Goal: Information Seeking & Learning: Check status

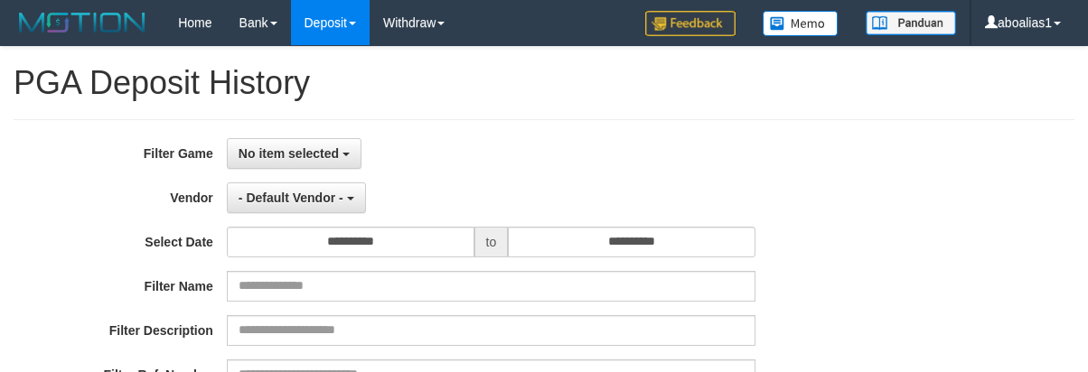
select select
select select "**"
click at [297, 166] on button "No item selected" at bounding box center [294, 153] width 135 height 31
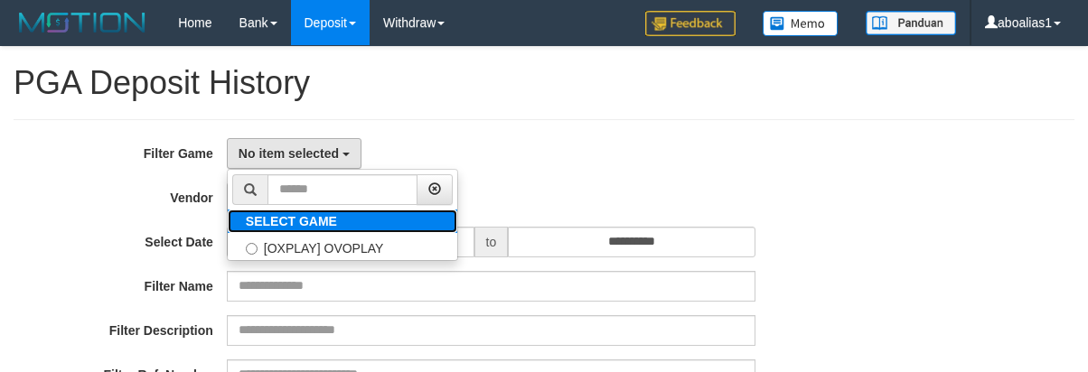
click at [289, 229] on label "SELECT GAME" at bounding box center [291, 222] width 127 height 24
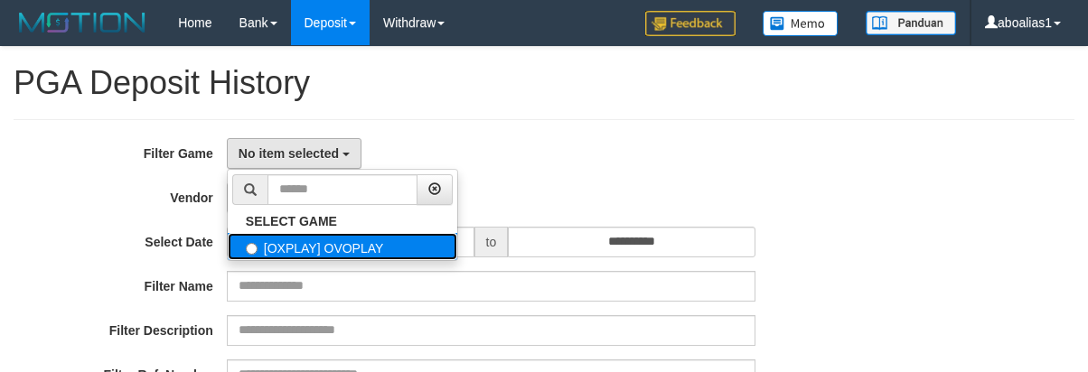
click at [286, 240] on label "[OXPLAY] OVOPLAY" at bounding box center [343, 246] width 230 height 27
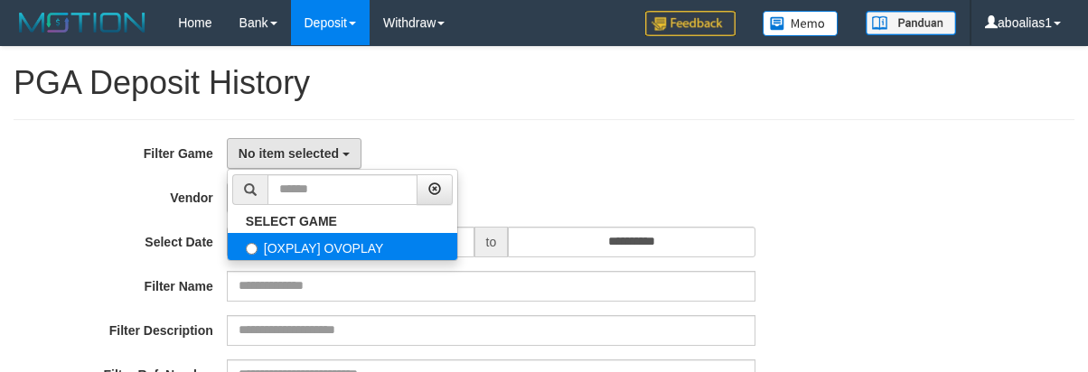
select select "****"
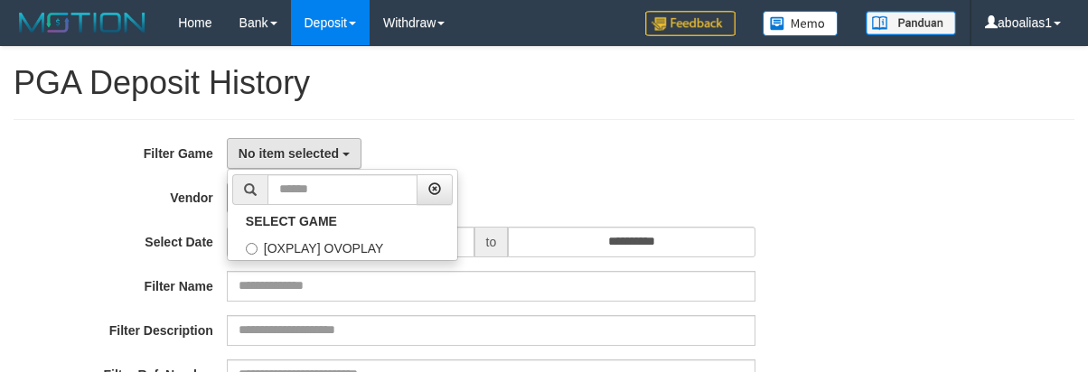
scroll to position [16, 0]
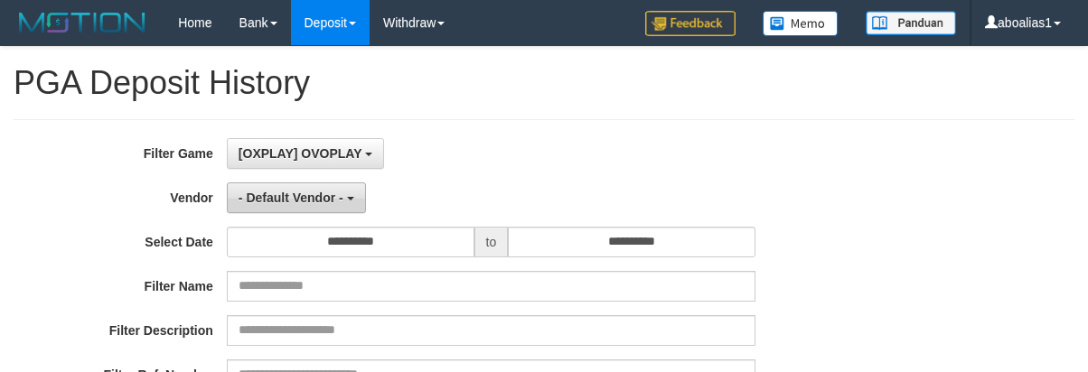
drag, startPoint x: 269, startPoint y: 193, endPoint x: 267, endPoint y: 209, distance: 16.4
click at [269, 193] on span "- Default Vendor -" at bounding box center [291, 198] width 105 height 14
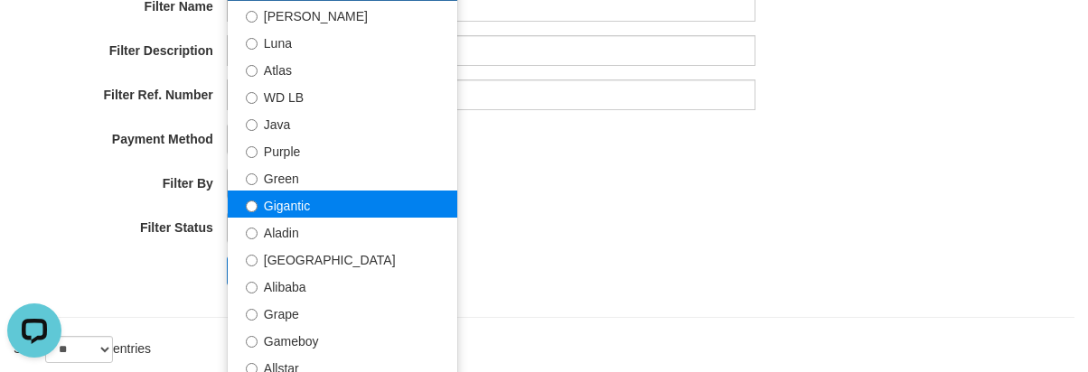
scroll to position [0, 0]
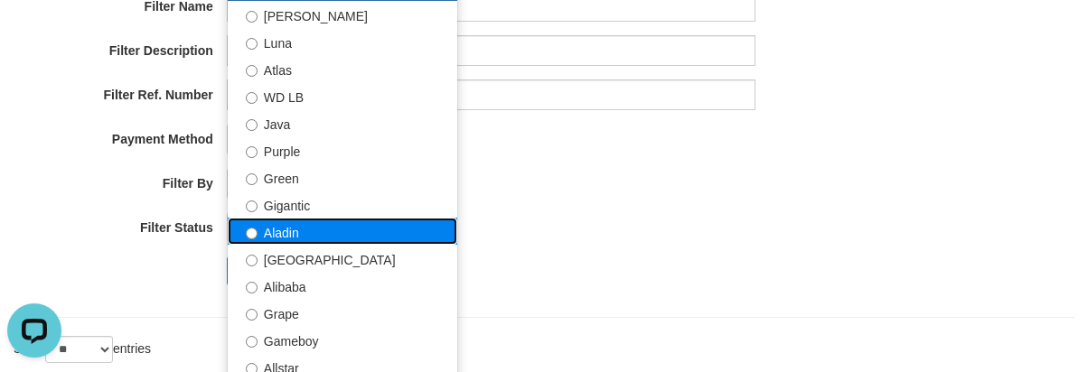
click at [297, 224] on label "Aladin" at bounding box center [343, 231] width 230 height 27
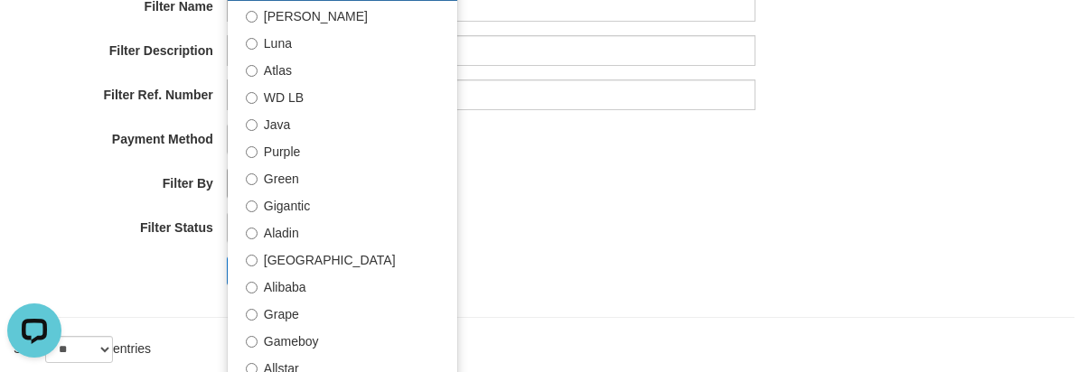
select select "**********"
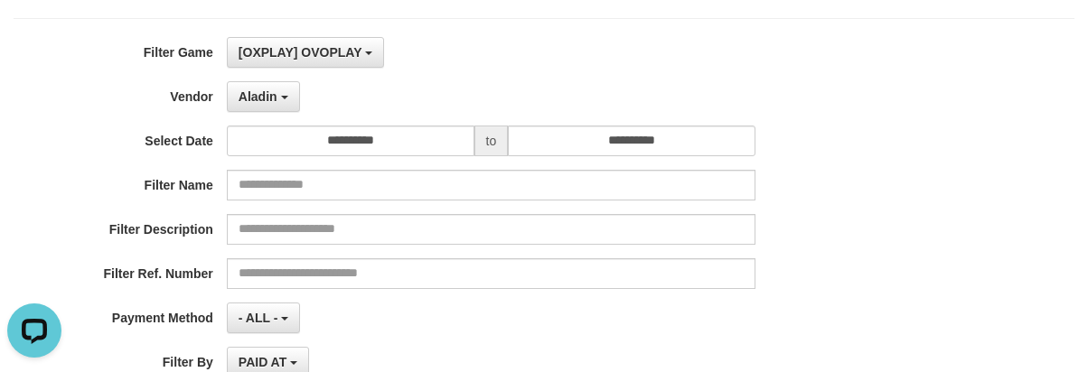
scroll to position [99, 0]
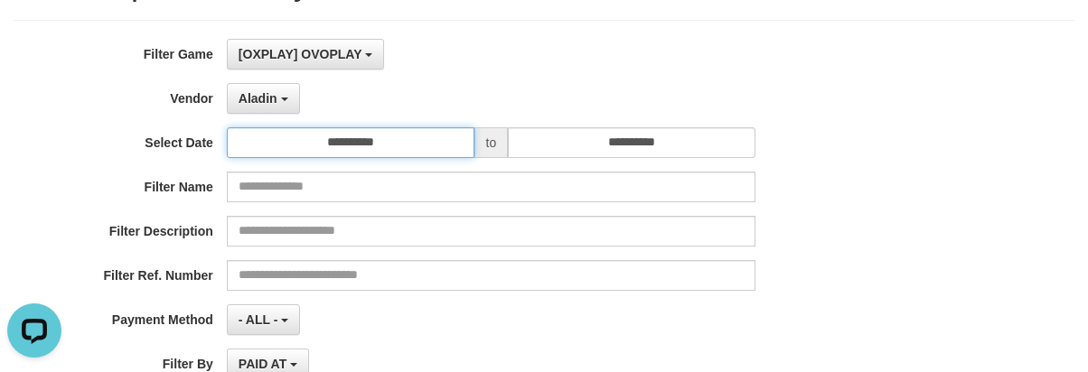
click at [356, 139] on input "**********" at bounding box center [351, 142] width 248 height 31
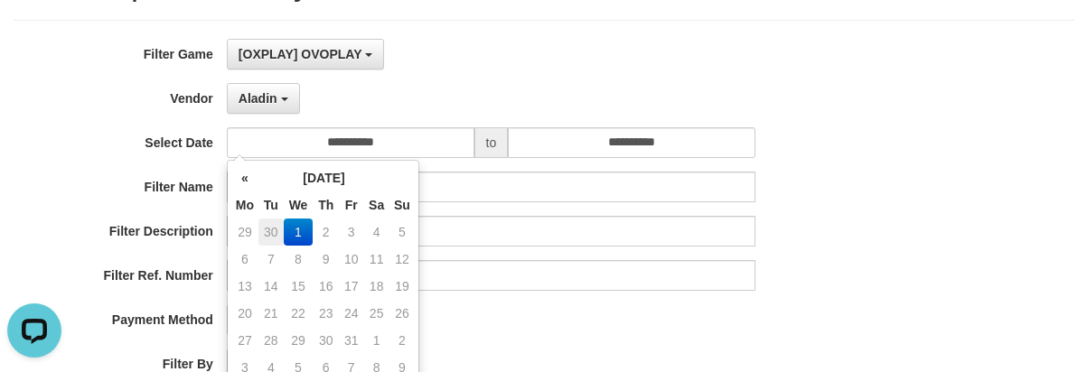
click at [266, 234] on td "30" at bounding box center [271, 232] width 25 height 27
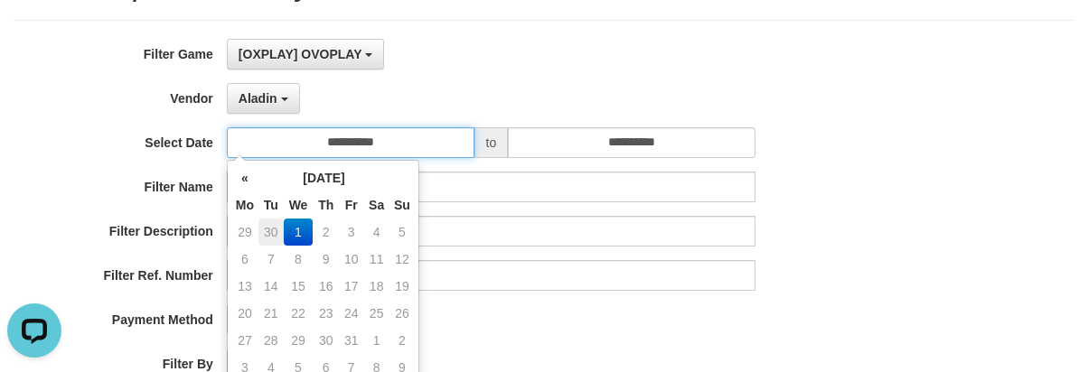
type input "**********"
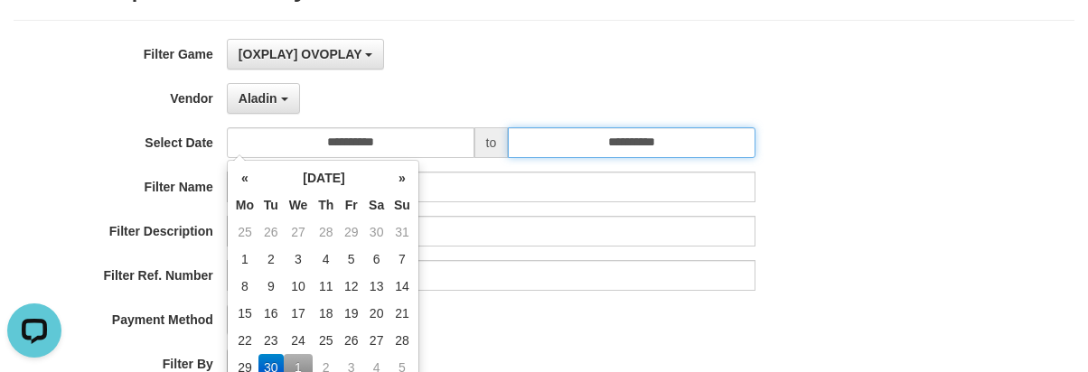
click at [618, 149] on input "**********" at bounding box center [632, 142] width 248 height 31
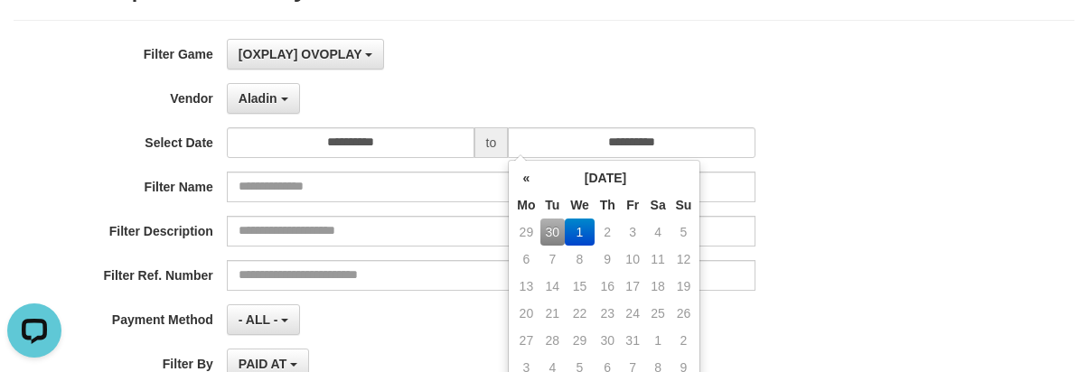
click at [556, 231] on td "30" at bounding box center [553, 232] width 25 height 27
type input "**********"
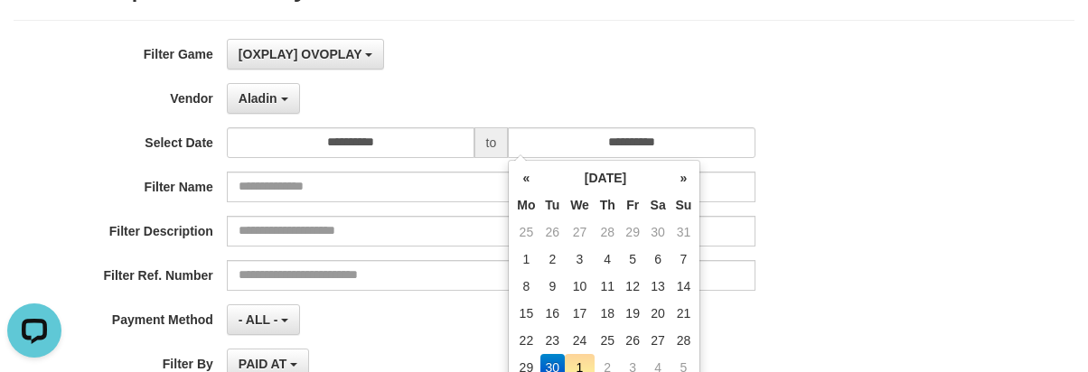
click at [147, 155] on div "**********" at bounding box center [453, 142] width 907 height 31
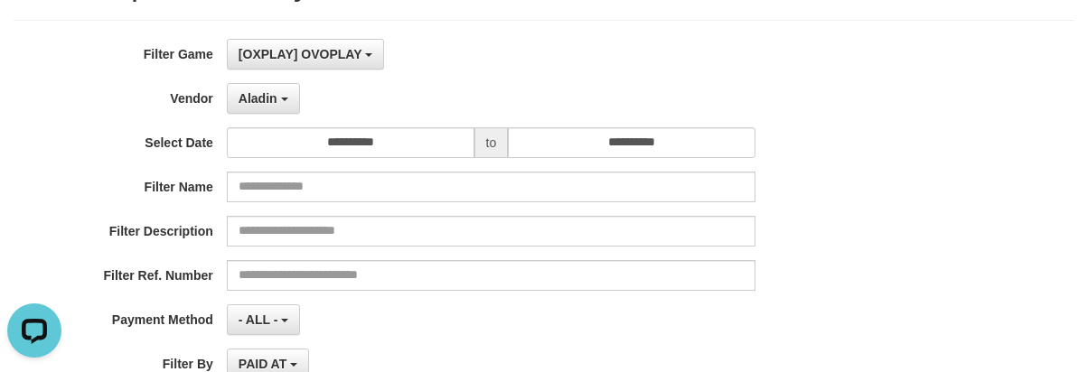
scroll to position [371, 0]
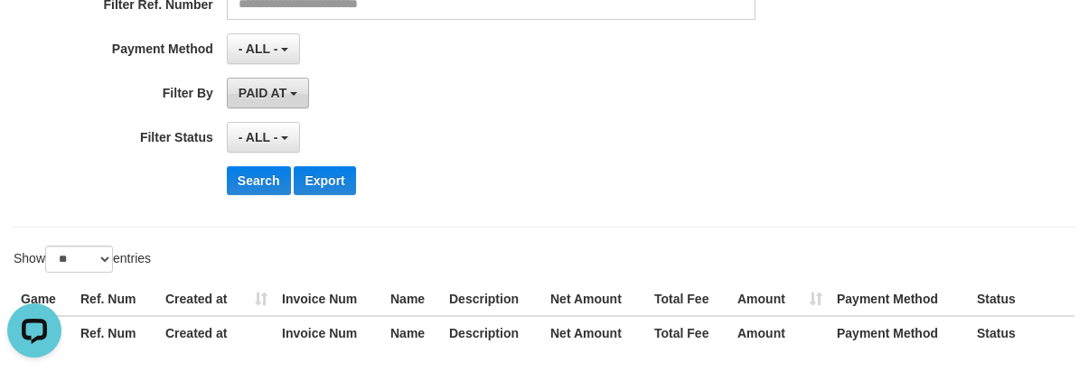
click at [255, 100] on button "PAID AT" at bounding box center [268, 93] width 82 height 31
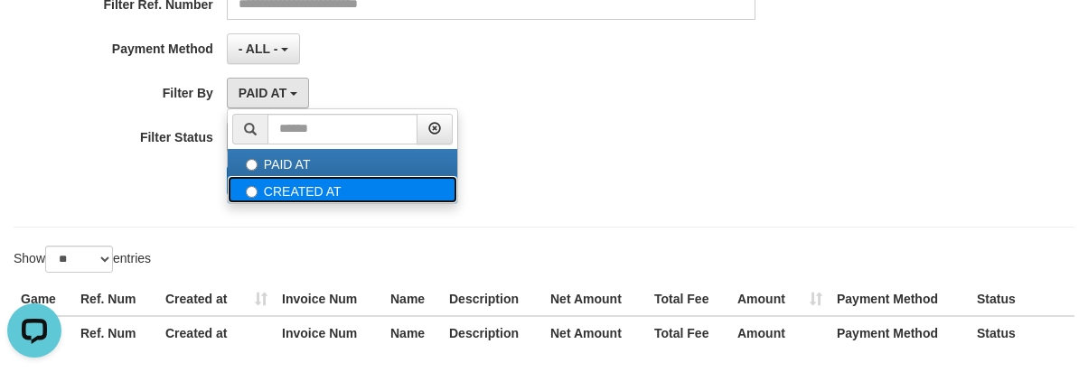
click at [285, 191] on label "CREATED AT" at bounding box center [343, 189] width 230 height 27
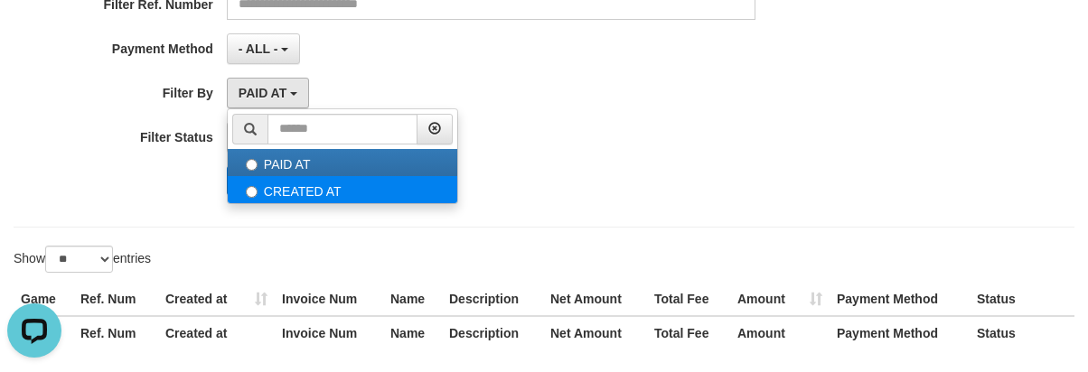
select select "*"
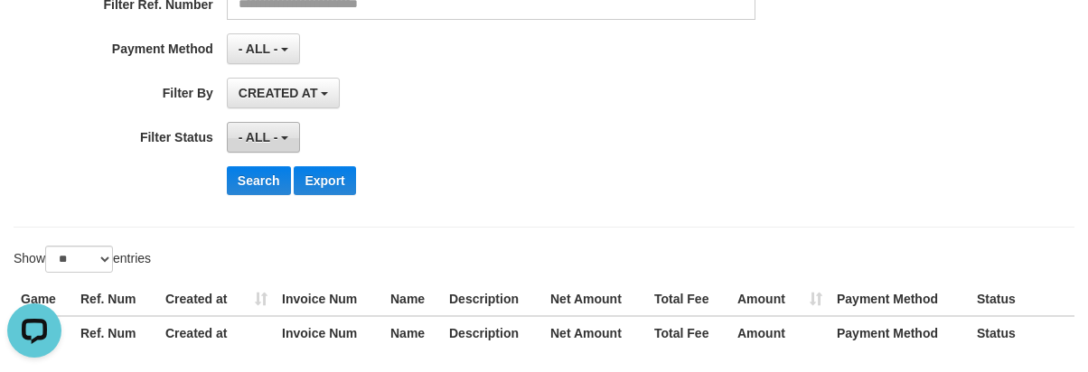
click at [251, 146] on button "- ALL -" at bounding box center [263, 137] width 73 height 31
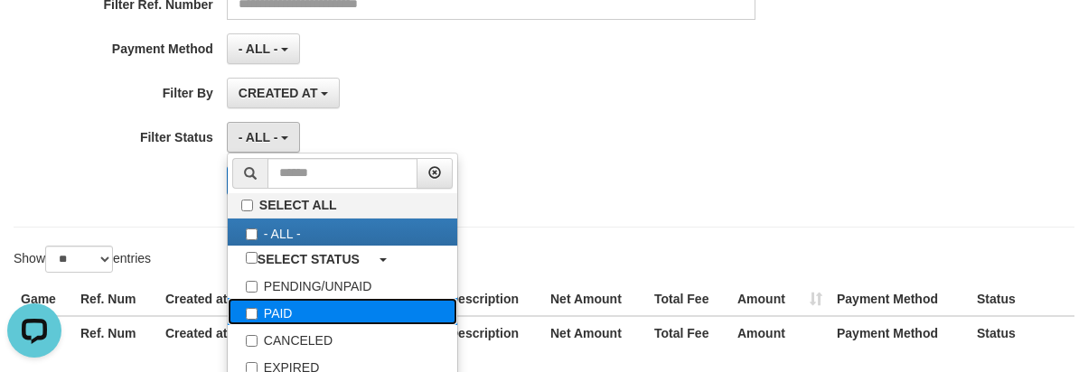
click at [292, 306] on label "PAID" at bounding box center [343, 311] width 230 height 27
select select "*"
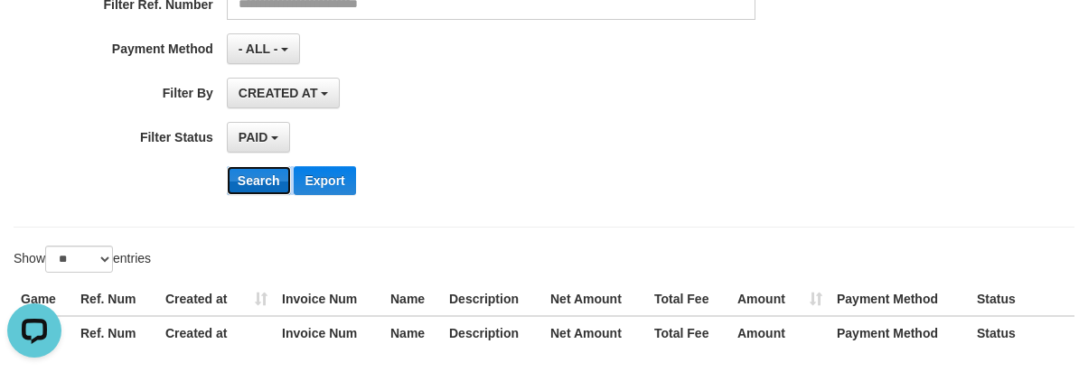
click at [252, 190] on button "Search" at bounding box center [259, 180] width 64 height 29
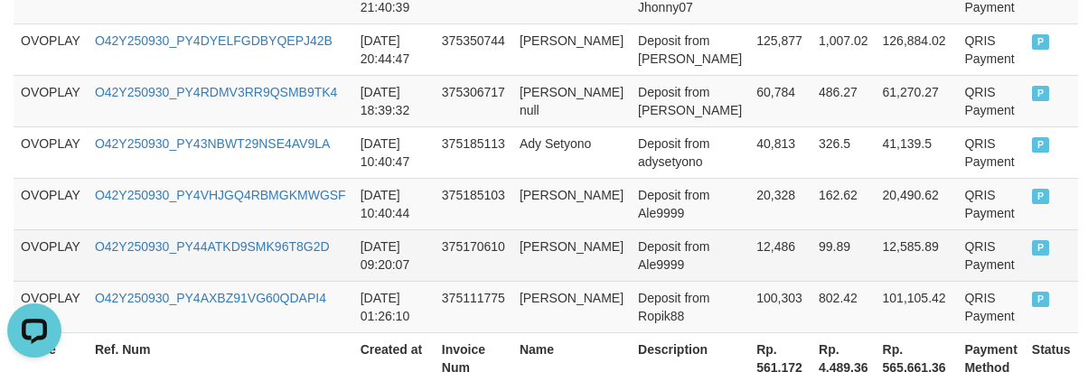
scroll to position [993, 0]
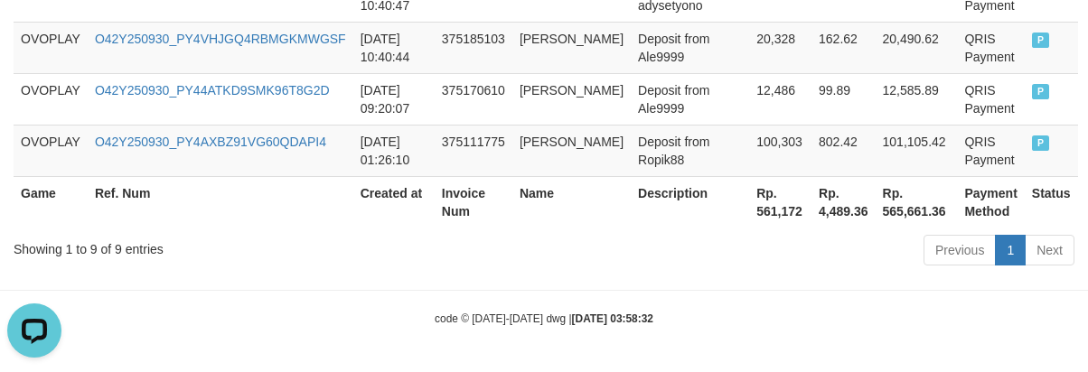
click at [749, 213] on th "Rp. 561,172" at bounding box center [780, 202] width 62 height 52
copy th "561,172"
click at [307, 263] on div "Showing 1 to 9 of 9 entries Previous 1 Next" at bounding box center [544, 252] width 1088 height 39
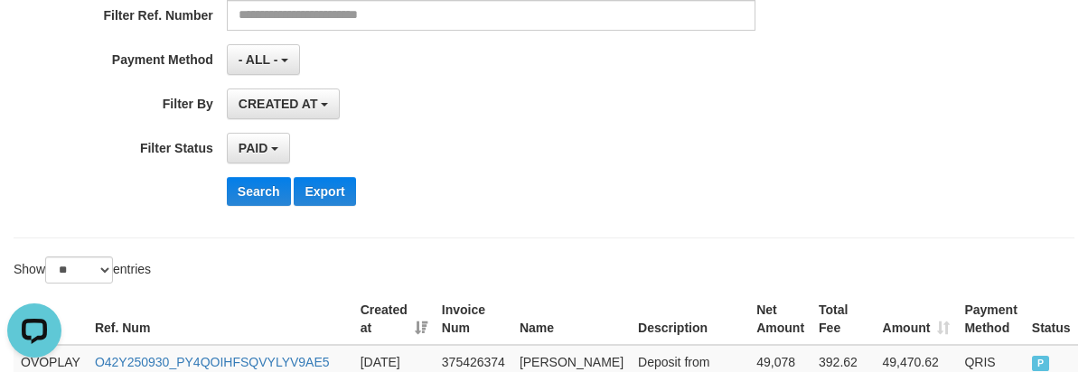
scroll to position [0, 0]
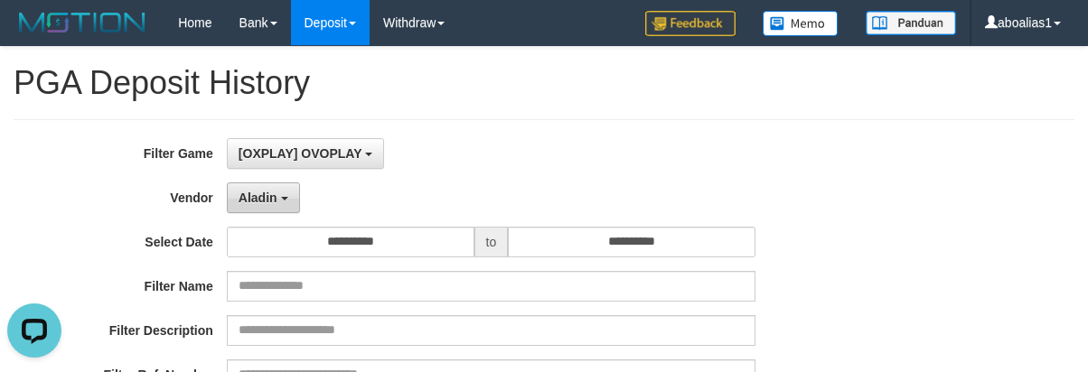
click at [281, 200] on b "button" at bounding box center [284, 199] width 7 height 4
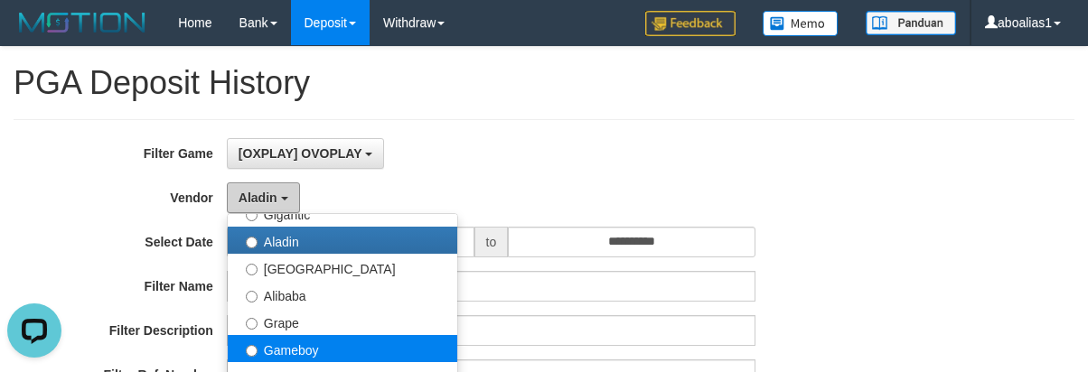
scroll to position [362, 0]
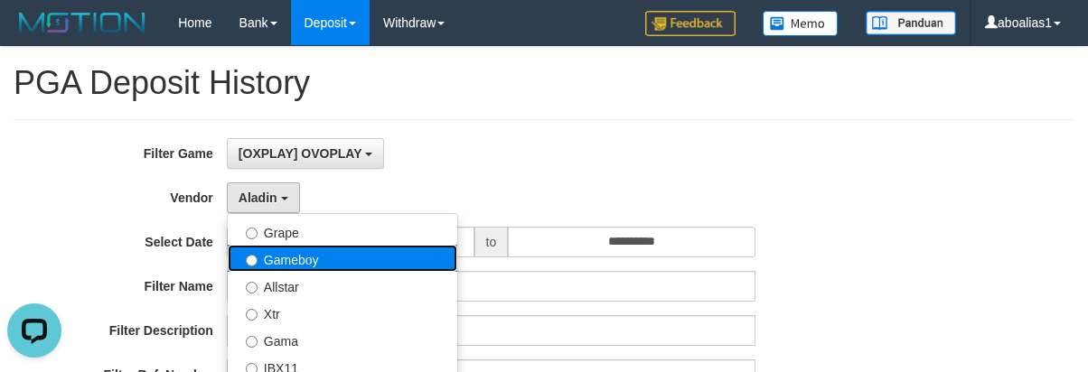
click at [310, 258] on label "Gameboy" at bounding box center [343, 258] width 230 height 27
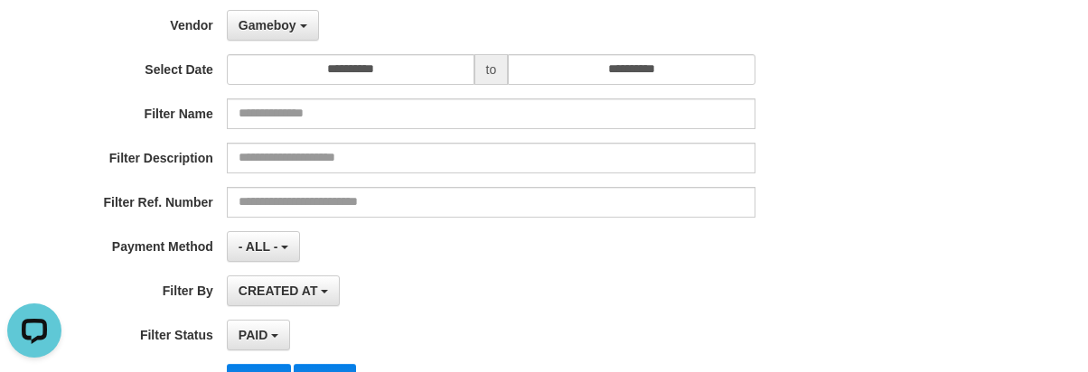
scroll to position [452, 0]
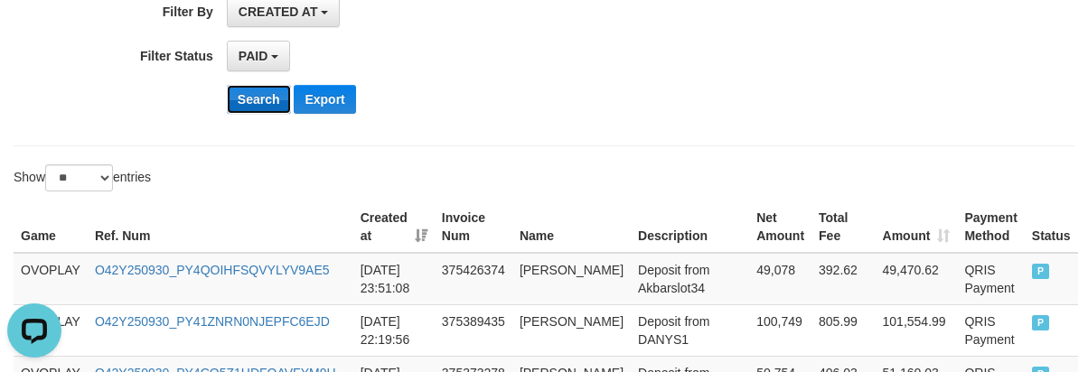
click at [254, 108] on button "Search" at bounding box center [259, 99] width 64 height 29
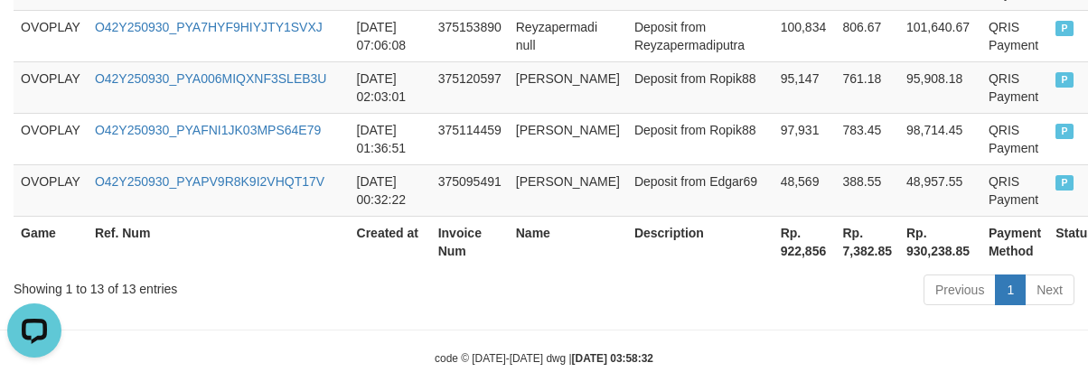
scroll to position [1199, 0]
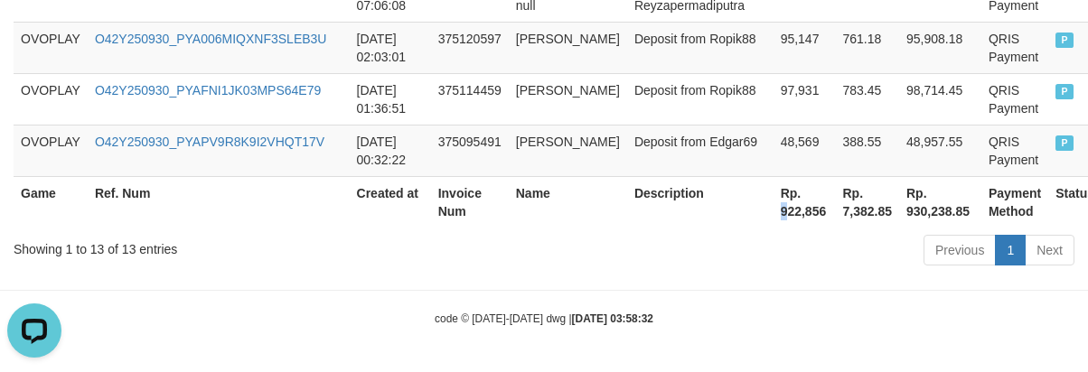
click at [774, 207] on th "Rp. 922,856" at bounding box center [805, 202] width 62 height 52
click at [774, 222] on th "Rp. 922,856" at bounding box center [805, 202] width 62 height 52
click at [774, 218] on th "Rp. 922,856" at bounding box center [805, 202] width 62 height 52
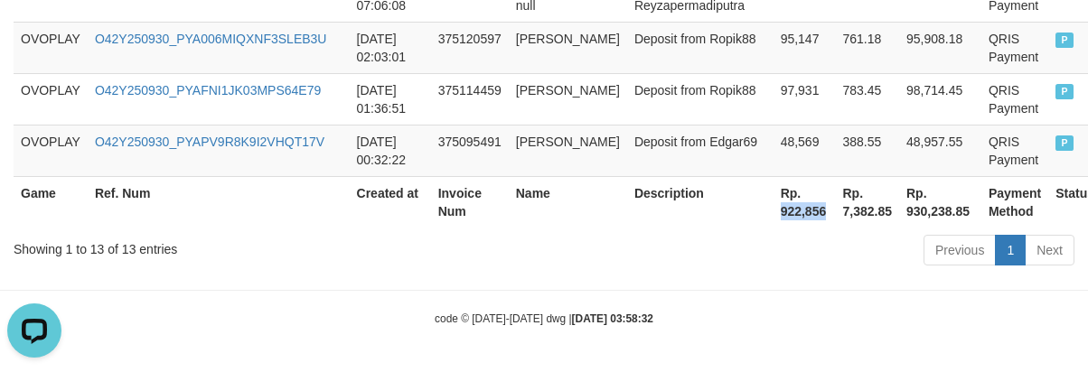
copy th "922,856"
drag, startPoint x: 293, startPoint y: 242, endPoint x: 304, endPoint y: 232, distance: 14.7
click at [300, 234] on div "Showing 1 to 13 of 13 entries" at bounding box center [227, 245] width 427 height 25
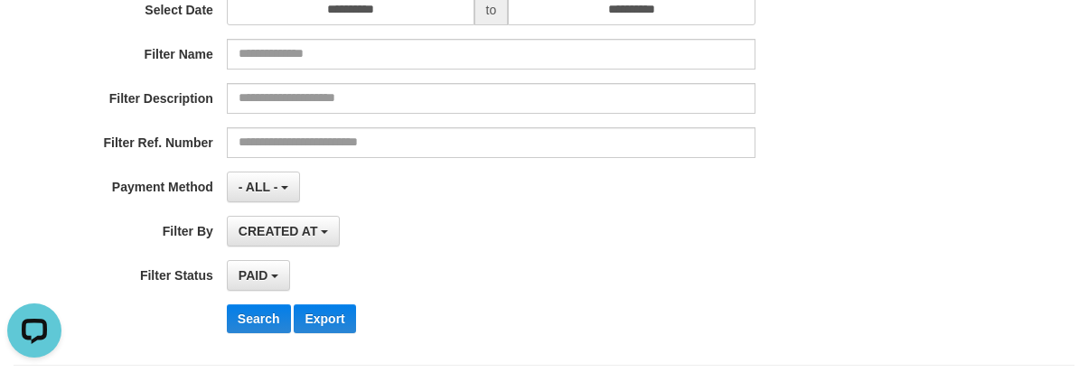
scroll to position [24, 0]
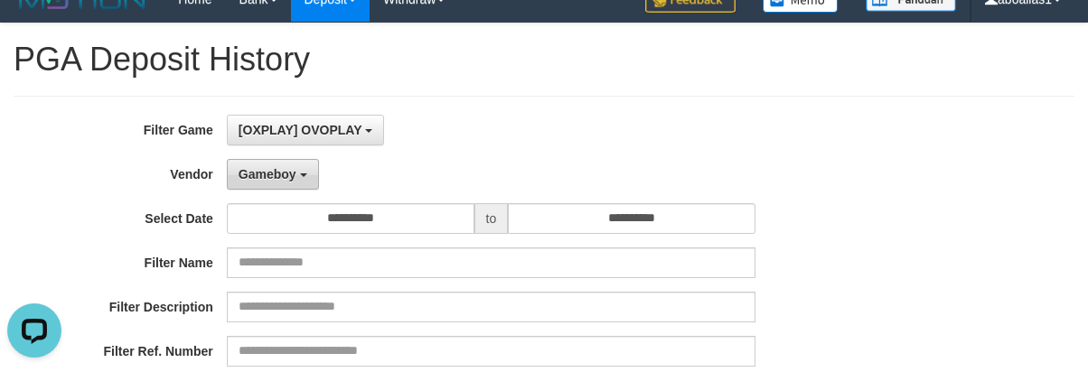
click at [287, 179] on span "Gameboy" at bounding box center [268, 174] width 58 height 14
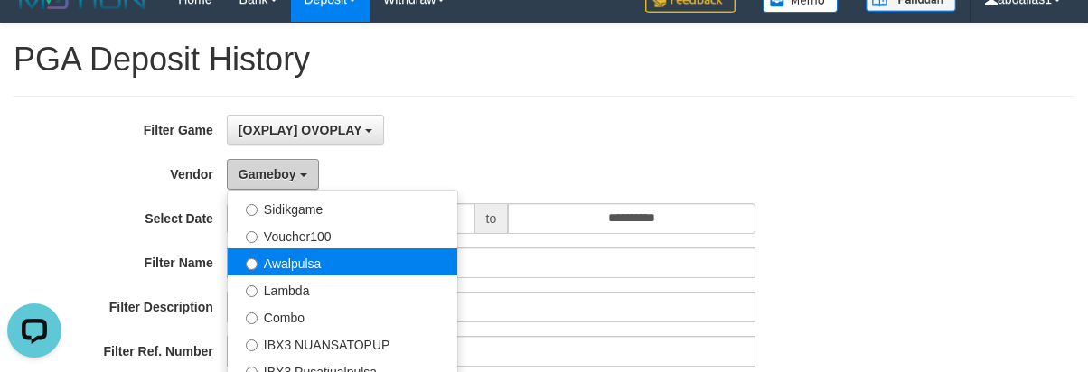
scroll to position [674, 0]
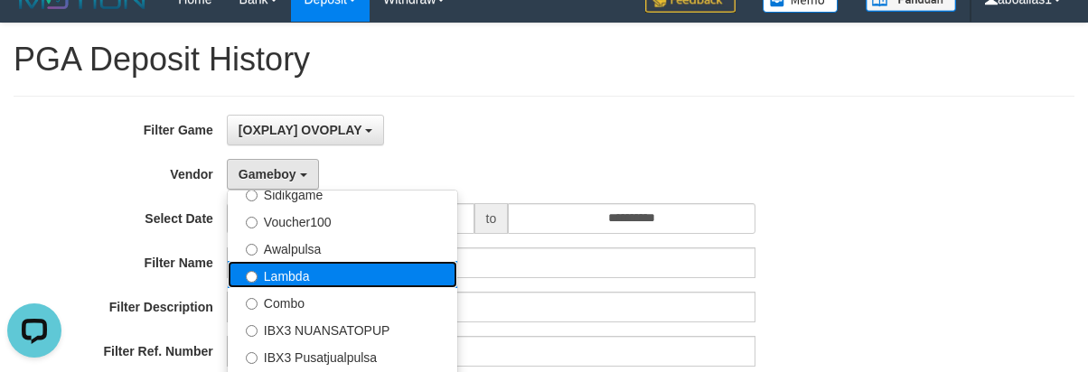
click at [326, 275] on label "Lambda" at bounding box center [343, 274] width 230 height 27
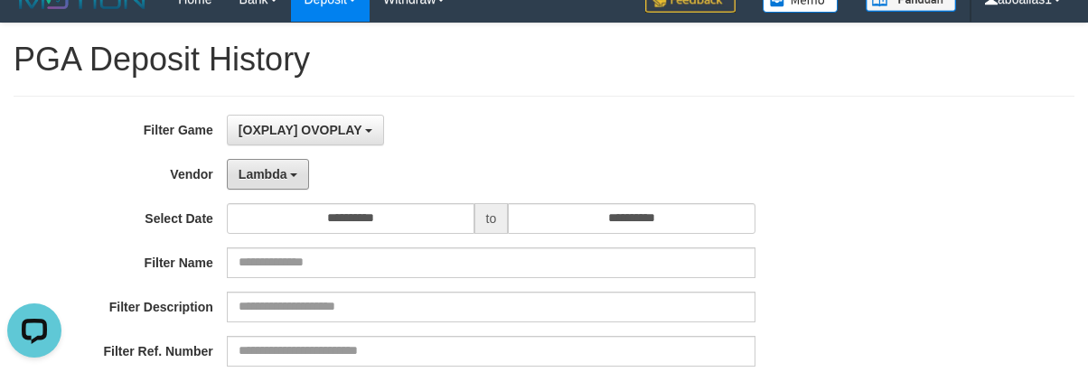
drag, startPoint x: 272, startPoint y: 173, endPoint x: 290, endPoint y: 205, distance: 37.2
click at [277, 174] on span "Lambda" at bounding box center [263, 174] width 49 height 14
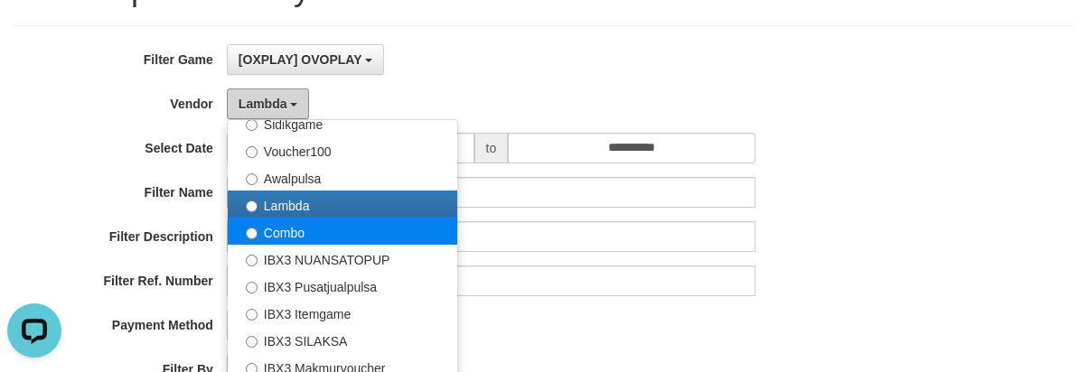
scroll to position [204, 0]
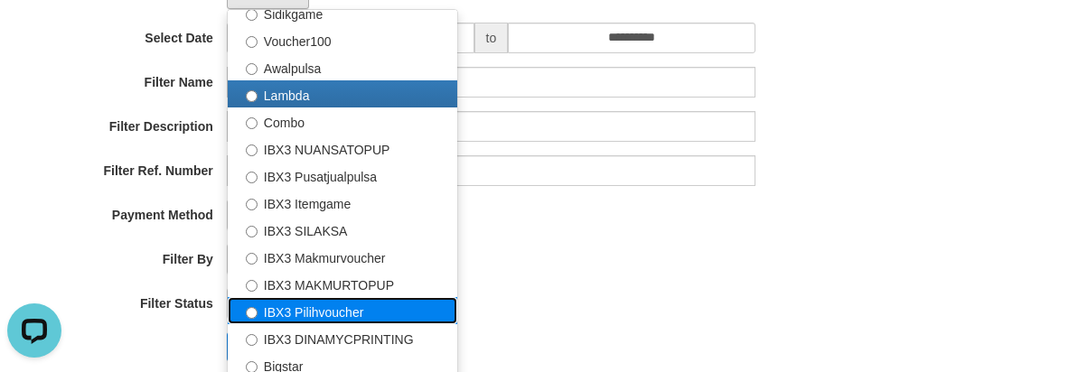
click at [344, 297] on label "IBX3 Pilihvoucher" at bounding box center [343, 310] width 230 height 27
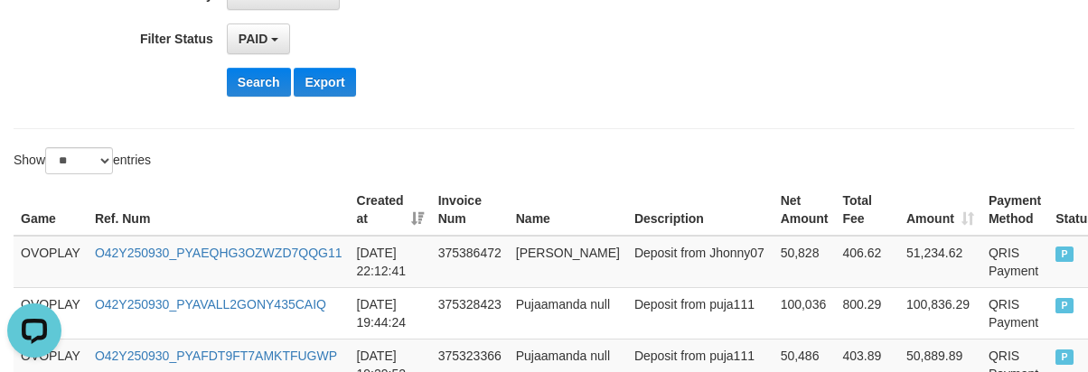
scroll to position [476, 0]
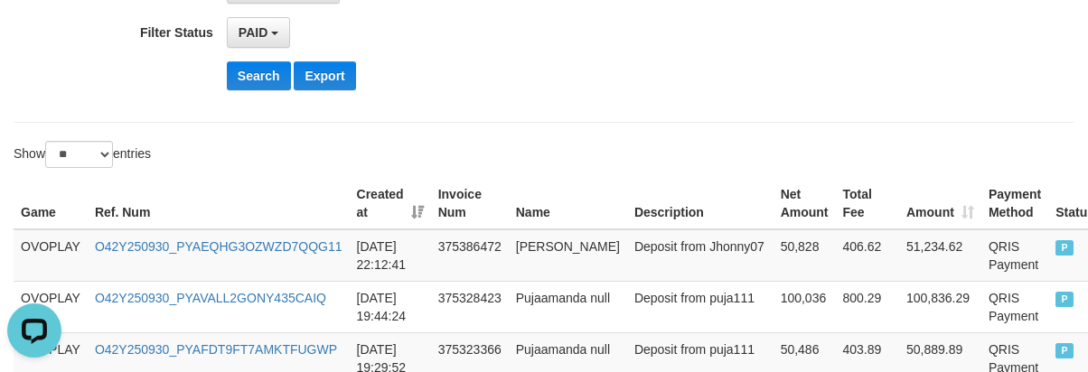
click at [264, 78] on button "Search" at bounding box center [259, 75] width 64 height 29
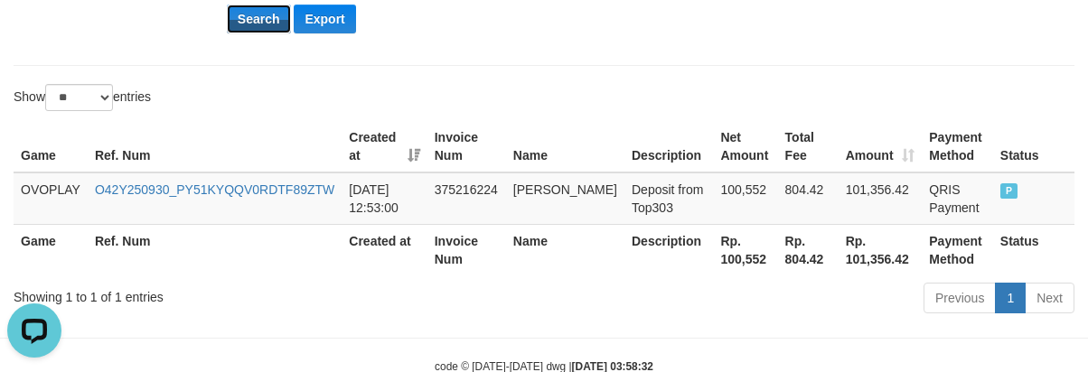
scroll to position [580, 0]
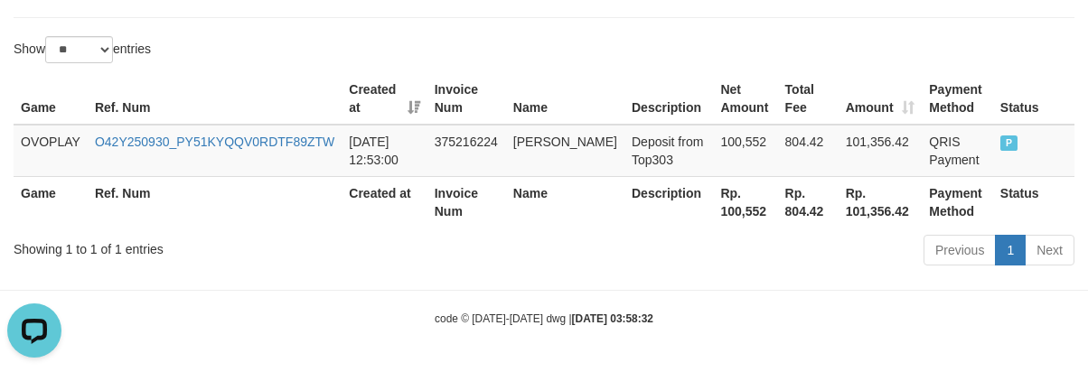
click at [724, 221] on th "Rp. 100,552" at bounding box center [745, 202] width 64 height 52
click at [723, 221] on th "Rp. 100,552" at bounding box center [745, 202] width 64 height 52
click at [719, 212] on th "Rp. 100,552" at bounding box center [745, 202] width 64 height 52
copy th "100,552"
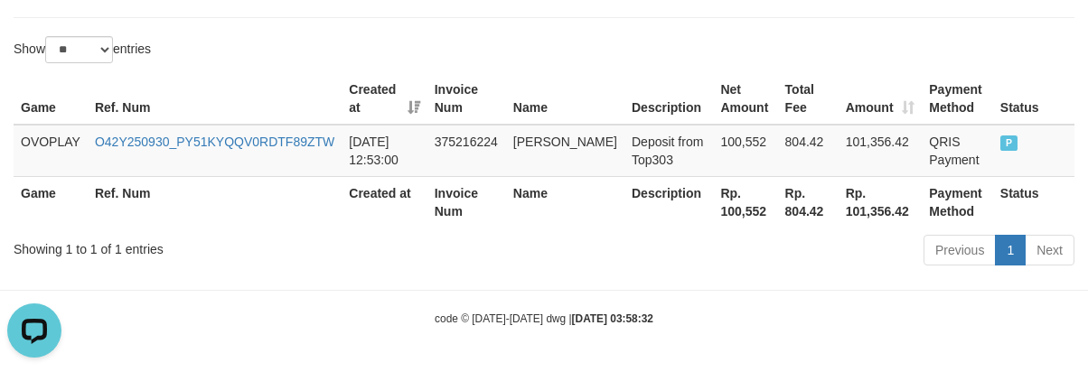
click at [366, 318] on div "code © [DATE]-[DATE] dwg | [DATE] 03:58:32" at bounding box center [544, 318] width 1088 height 18
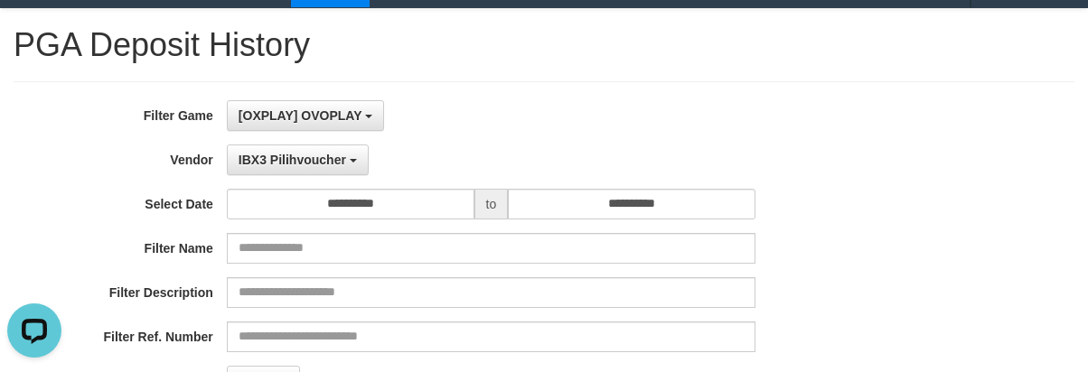
scroll to position [0, 0]
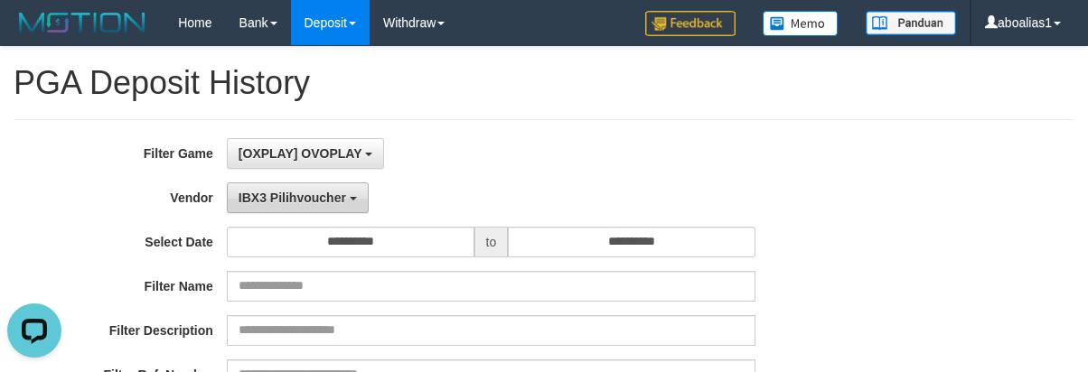
click at [296, 194] on span "IBX3 Pilihvoucher" at bounding box center [293, 198] width 108 height 14
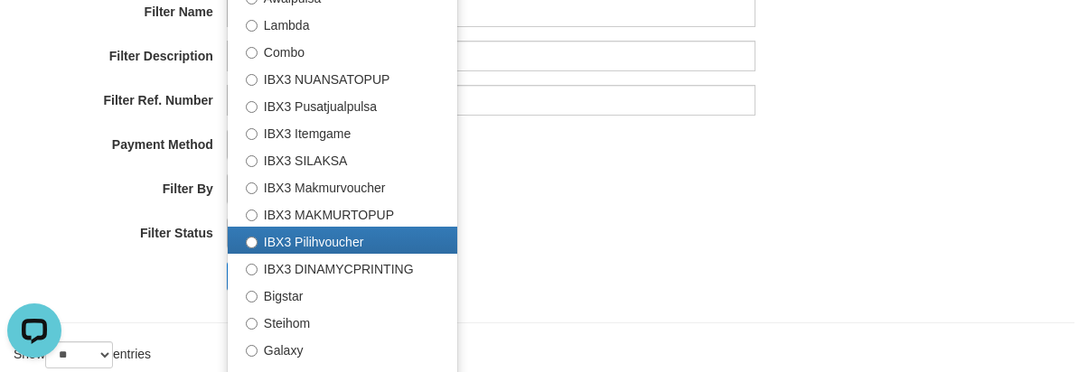
scroll to position [362, 0]
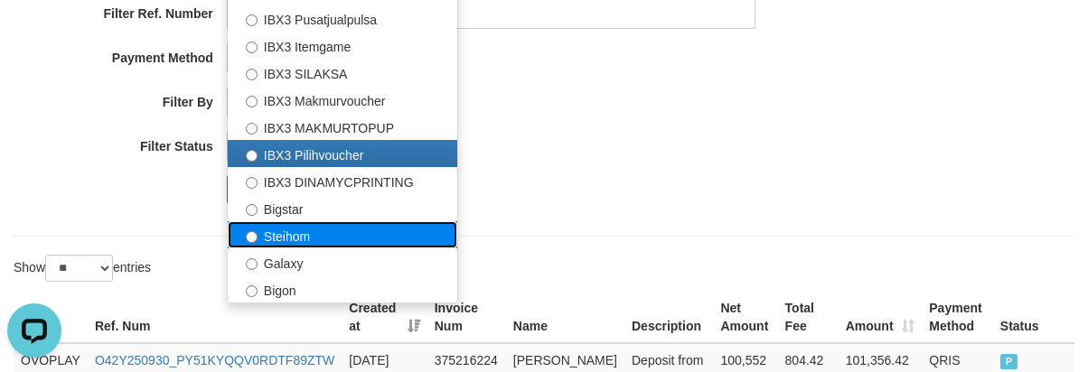
click at [303, 242] on label "Steihom" at bounding box center [343, 234] width 230 height 27
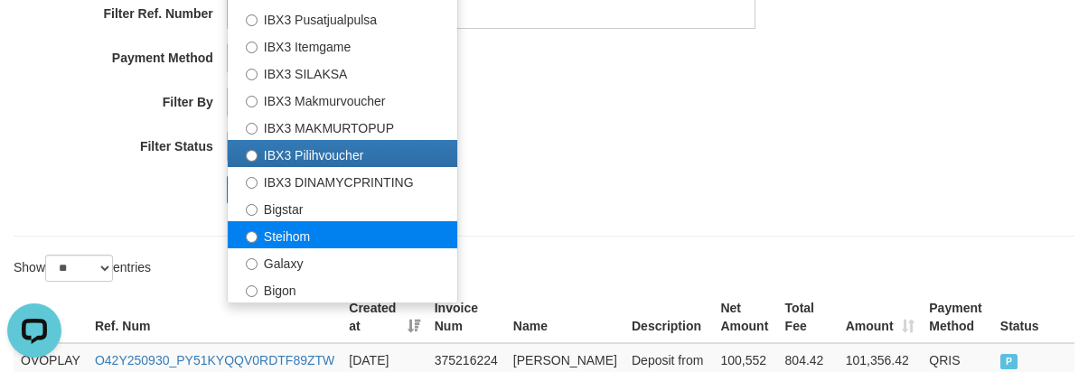
select select "**********"
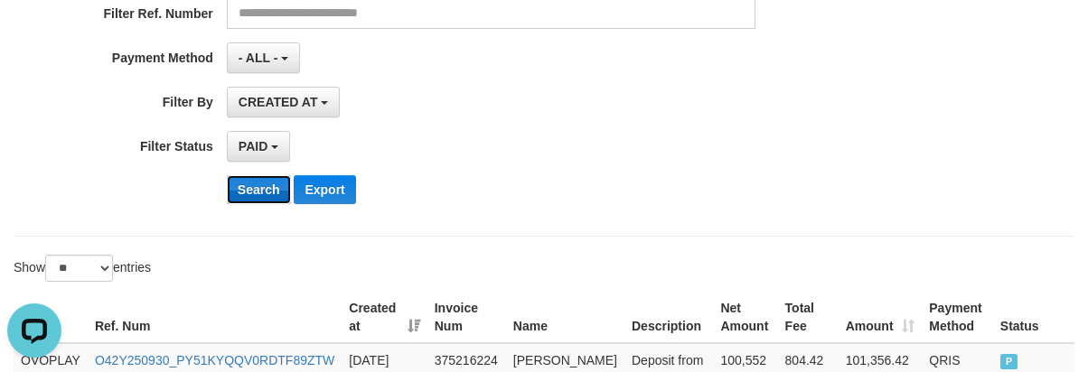
click at [251, 181] on button "Search" at bounding box center [259, 189] width 64 height 29
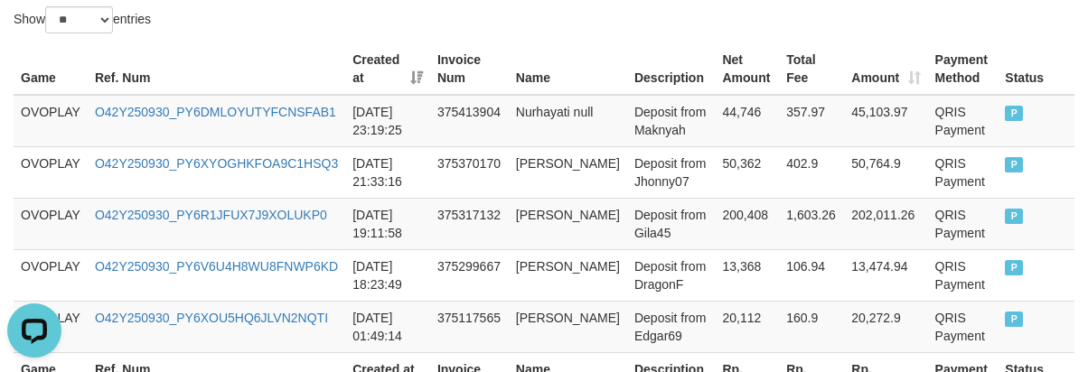
scroll to position [787, 0]
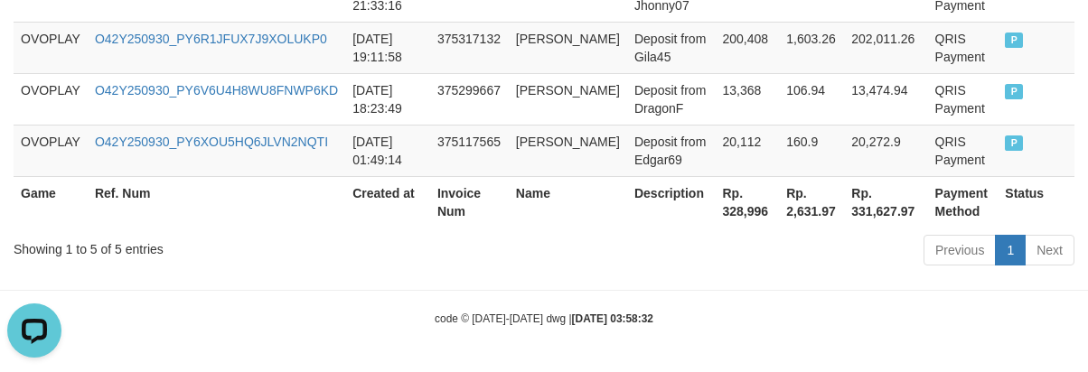
click at [731, 212] on th "Rp. 328,996" at bounding box center [747, 202] width 64 height 52
drag, startPoint x: 731, startPoint y: 212, endPoint x: 502, endPoint y: 211, distance: 229.6
click at [732, 212] on th "Rp. 328,996" at bounding box center [747, 202] width 64 height 52
copy th "328,996"
click at [366, 250] on div "Showing 1 to 5 of 5 entries" at bounding box center [227, 245] width 427 height 25
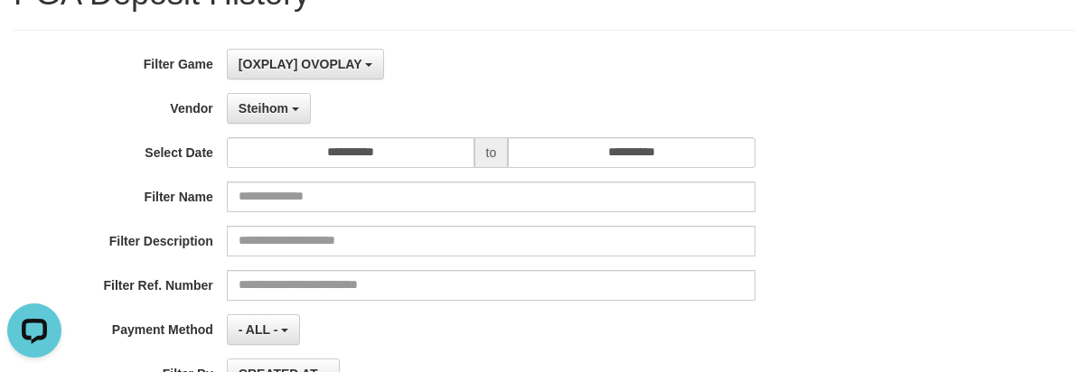
scroll to position [0, 0]
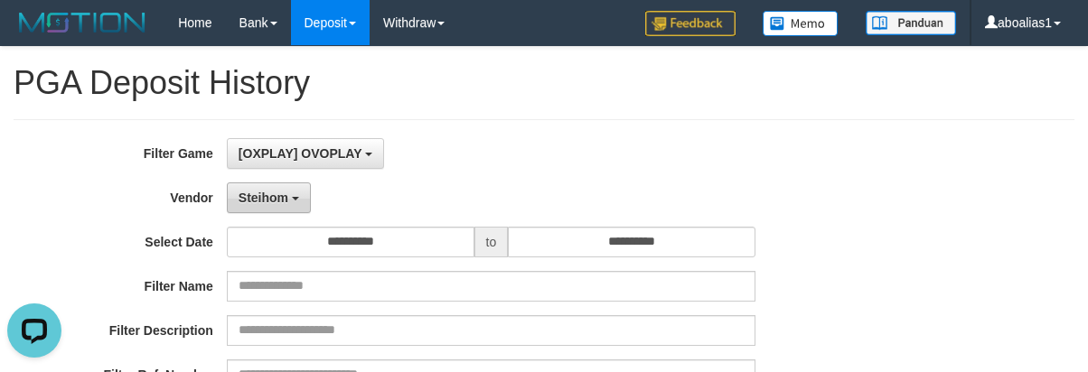
click at [281, 203] on span "Steihom" at bounding box center [264, 198] width 50 height 14
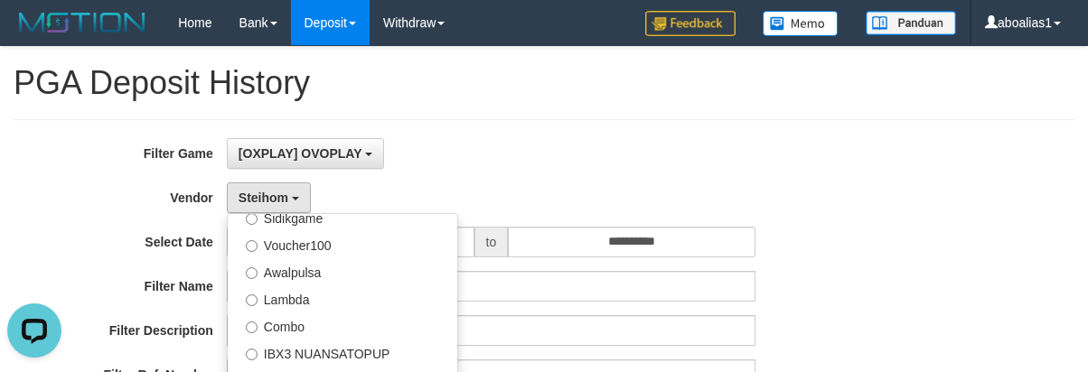
drag, startPoint x: 159, startPoint y: 235, endPoint x: 429, endPoint y: 228, distance: 270.4
click at [165, 234] on label "Select Date" at bounding box center [113, 239] width 227 height 24
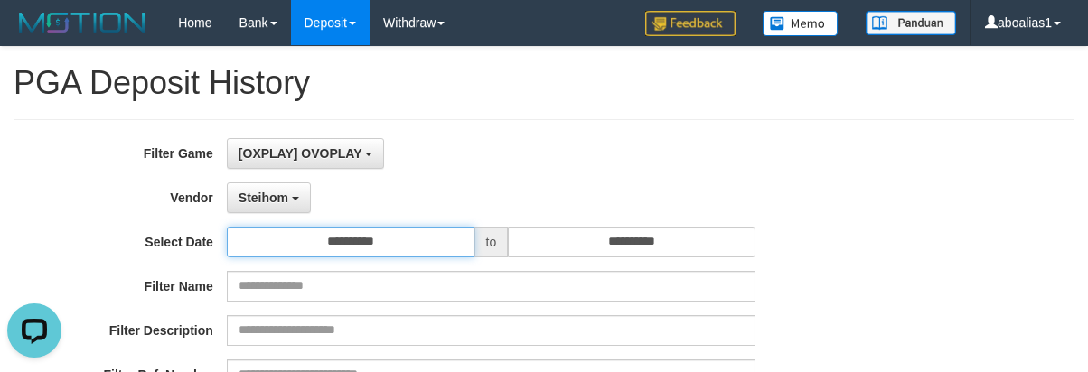
click at [427, 228] on input "**********" at bounding box center [351, 242] width 248 height 31
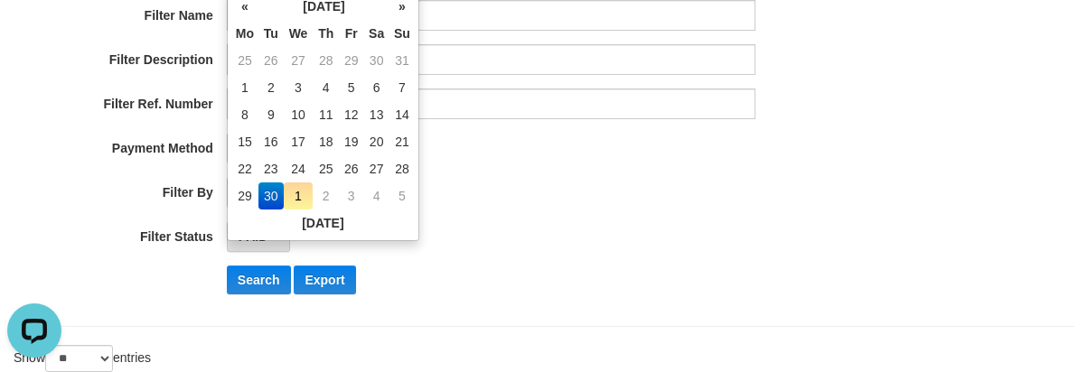
click at [297, 196] on td "1" at bounding box center [299, 196] width 30 height 27
type input "**********"
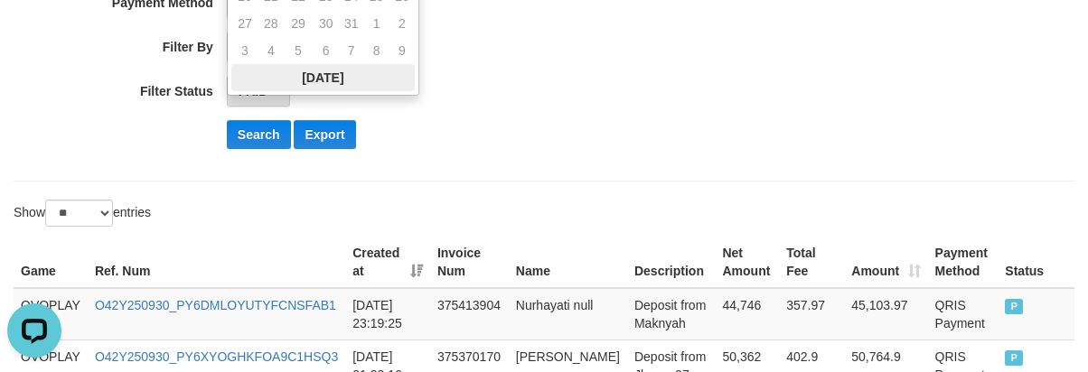
click at [321, 74] on th "[DATE]" at bounding box center [323, 77] width 184 height 27
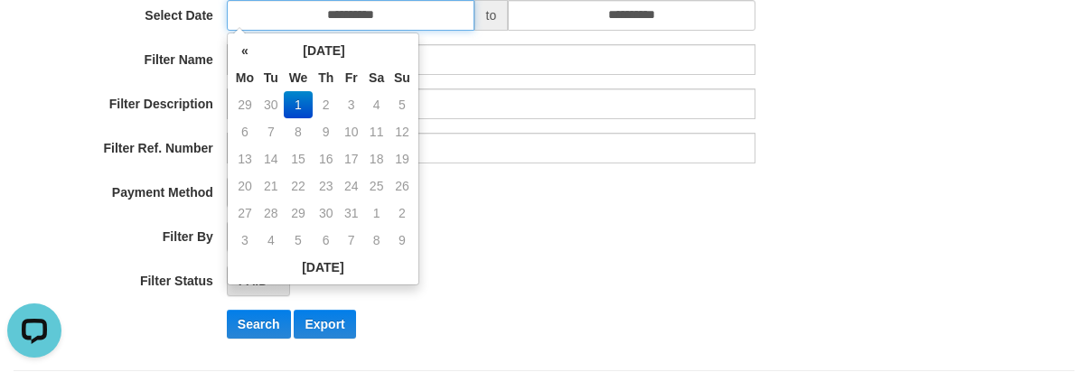
scroll to position [326, 0]
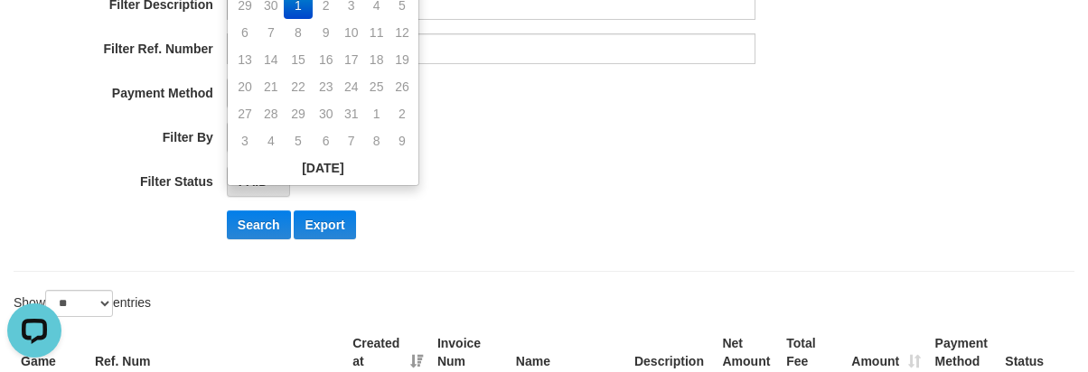
click at [180, 167] on label "Filter Status" at bounding box center [113, 178] width 227 height 24
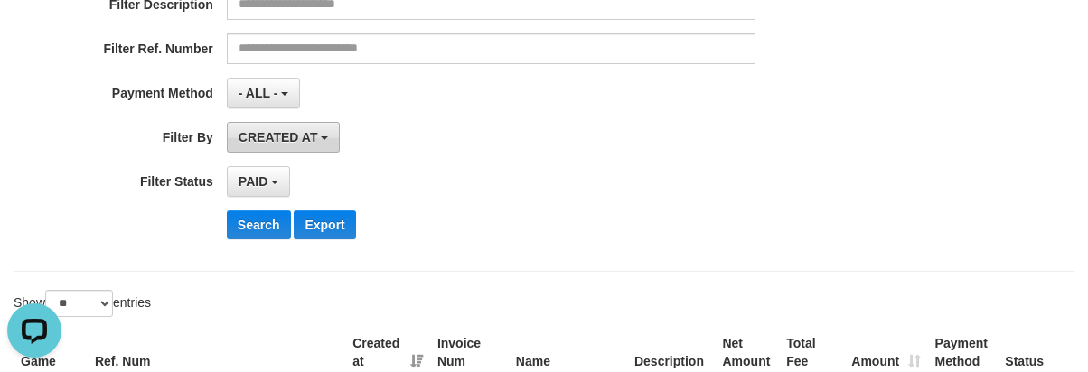
click at [270, 130] on span "CREATED AT" at bounding box center [279, 137] width 80 height 14
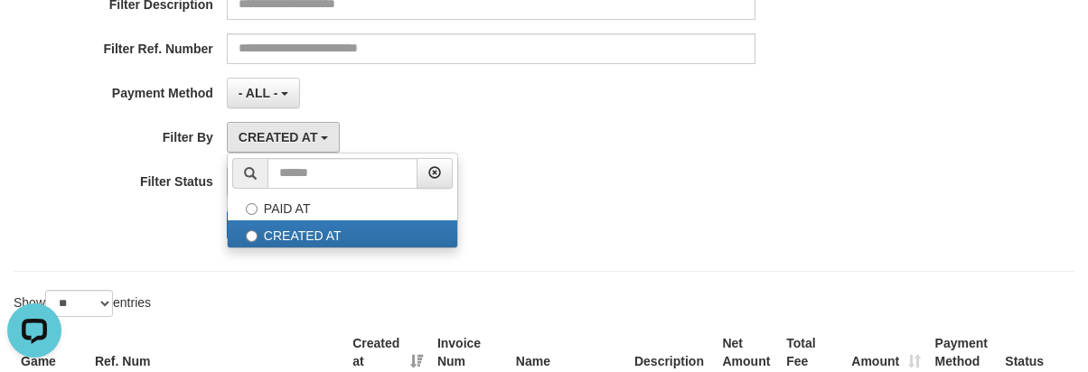
click at [127, 160] on div "**********" at bounding box center [453, 32] width 907 height 441
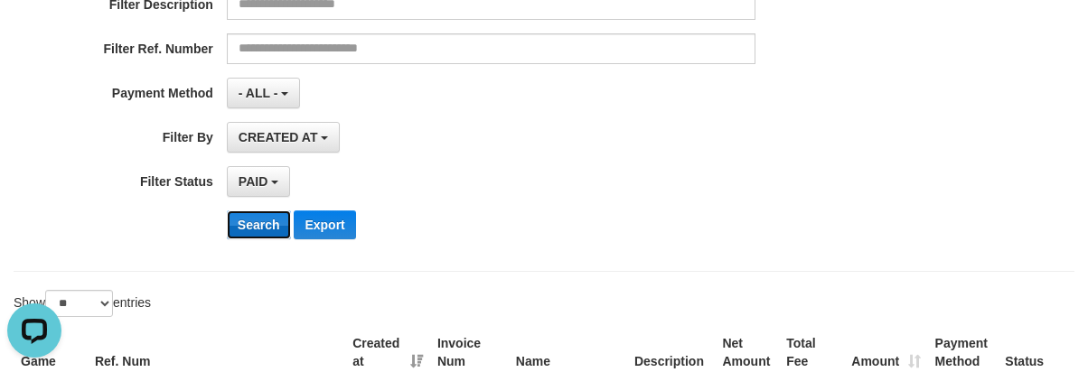
click at [269, 223] on button "Search" at bounding box center [259, 225] width 64 height 29
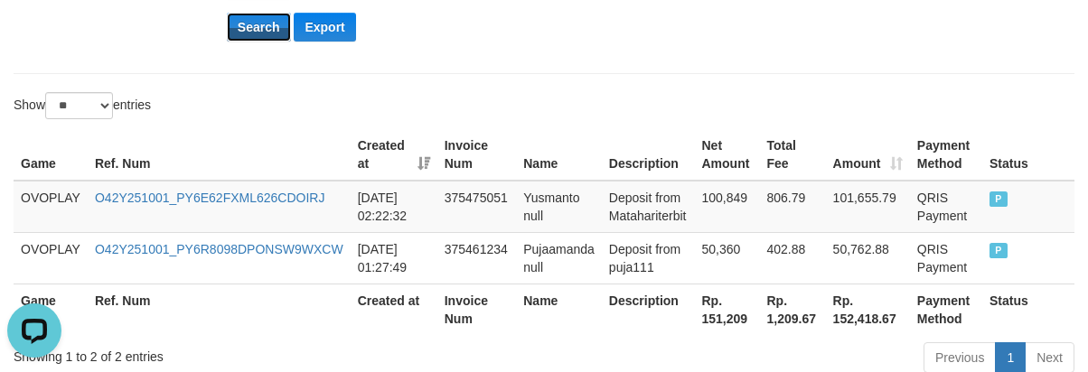
scroll to position [632, 0]
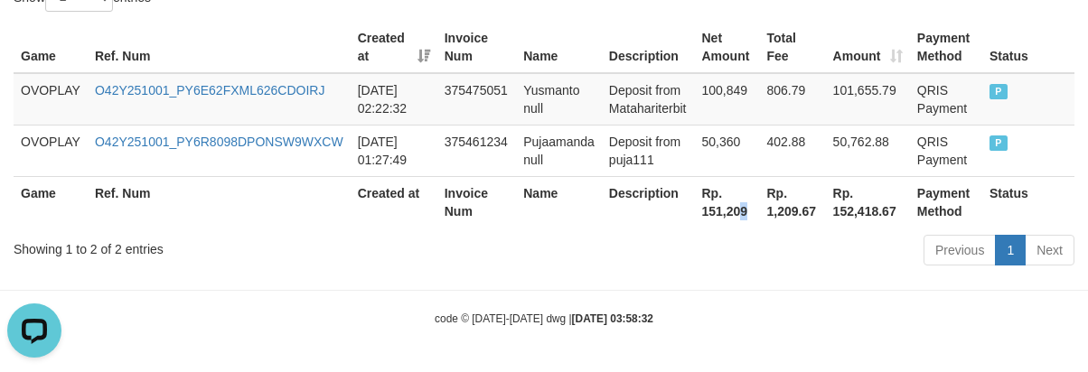
click at [743, 208] on th "Rp. 151,209" at bounding box center [727, 202] width 65 height 52
click at [742, 208] on th "Rp. 151,209" at bounding box center [727, 202] width 65 height 52
drag, startPoint x: 679, startPoint y: 215, endPoint x: 691, endPoint y: 215, distance: 11.8
click at [685, 215] on th "Description" at bounding box center [648, 202] width 93 height 52
click at [722, 216] on th "Rp. 151,209" at bounding box center [727, 202] width 65 height 52
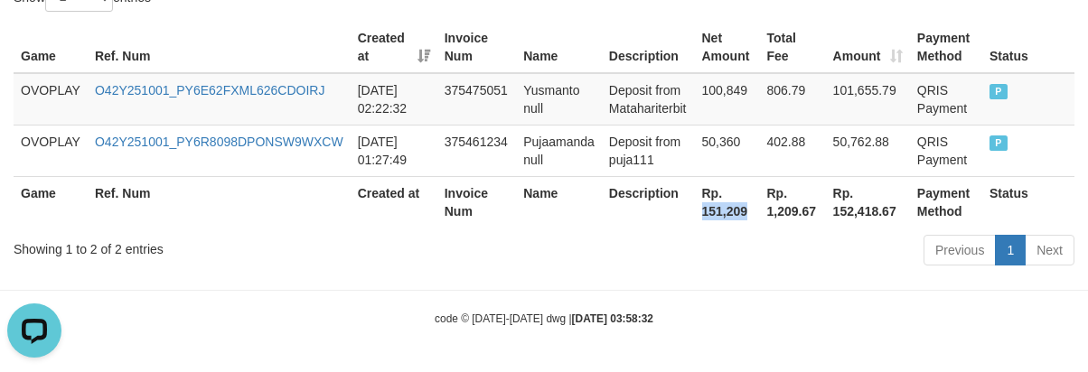
click at [722, 216] on th "Rp. 151,209" at bounding box center [727, 202] width 65 height 52
copy th "151,209"
drag, startPoint x: 387, startPoint y: 278, endPoint x: 337, endPoint y: 277, distance: 49.7
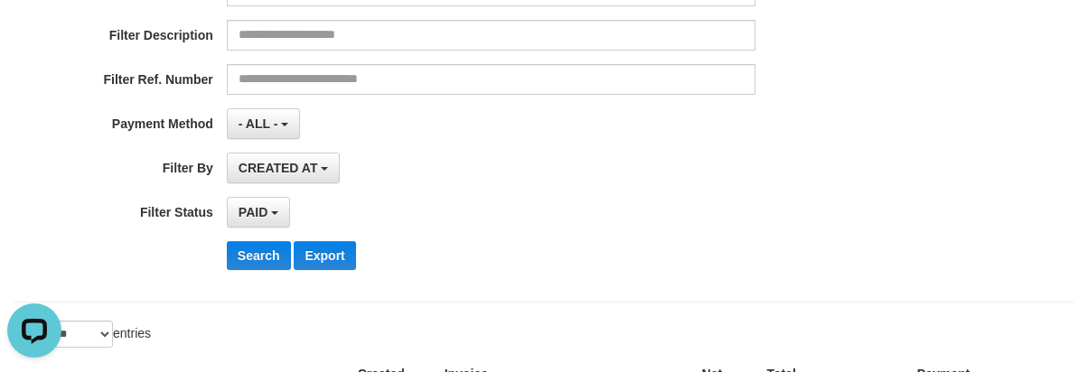
scroll to position [0, 0]
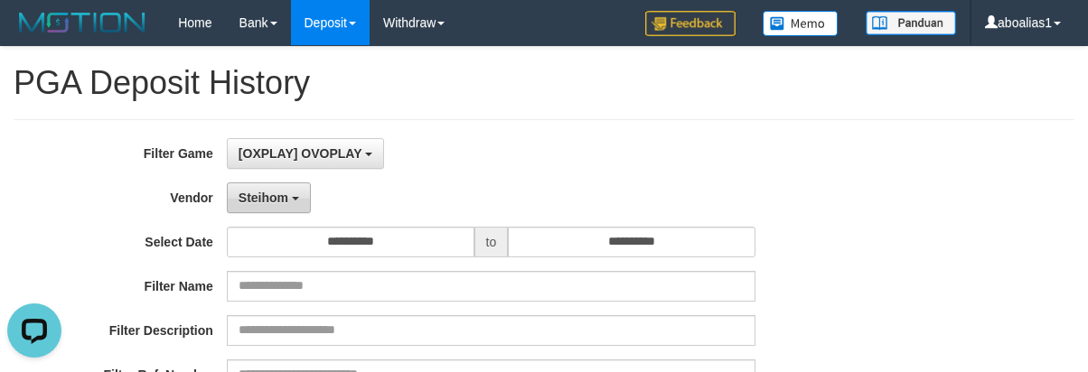
click at [250, 191] on span "Steihom" at bounding box center [264, 198] width 50 height 14
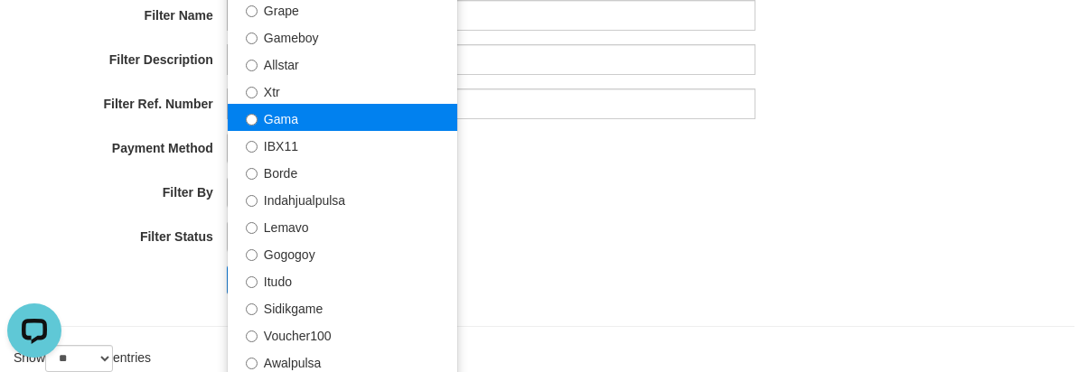
scroll to position [222, 0]
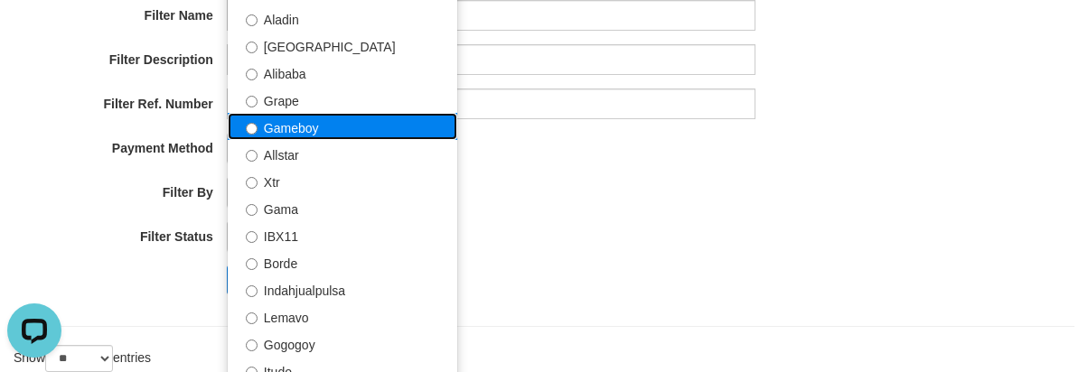
click at [336, 132] on label "Gameboy" at bounding box center [343, 126] width 230 height 27
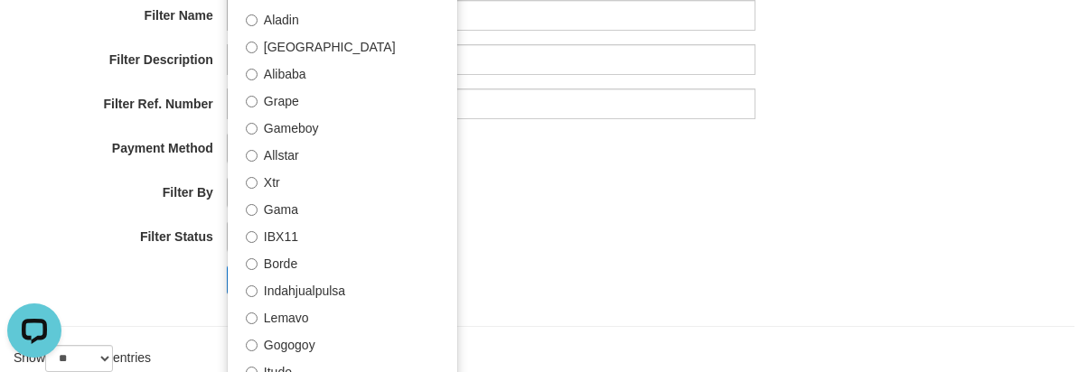
select select "**********"
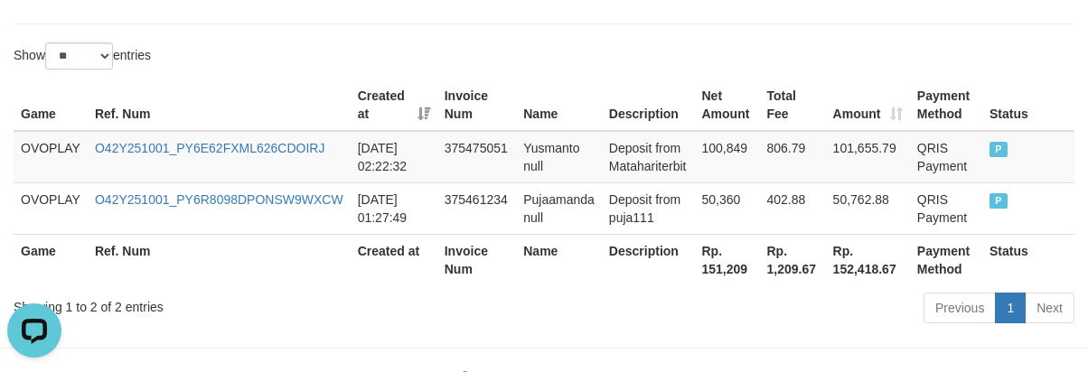
scroll to position [542, 0]
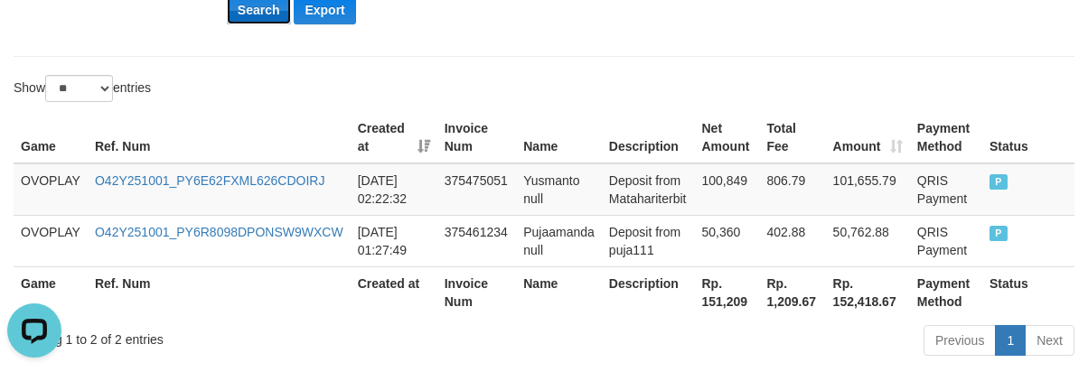
click at [266, 21] on button "Search" at bounding box center [259, 9] width 64 height 29
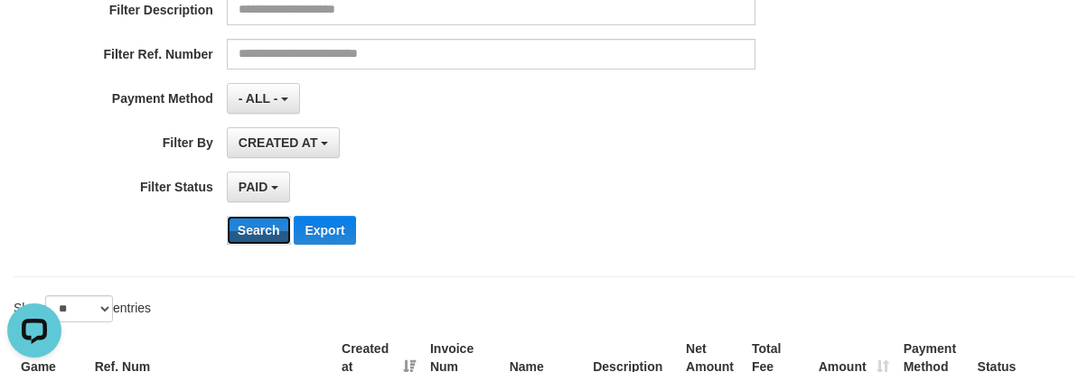
scroll to position [180, 0]
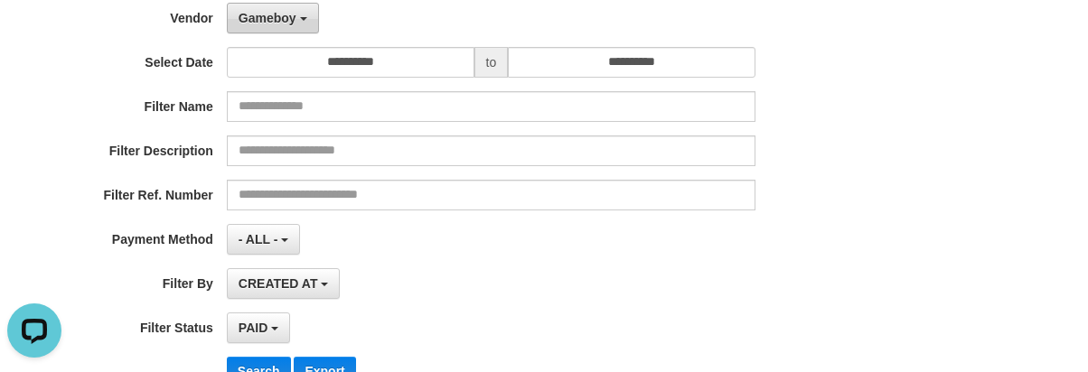
click at [271, 24] on span "Gameboy" at bounding box center [268, 18] width 58 height 14
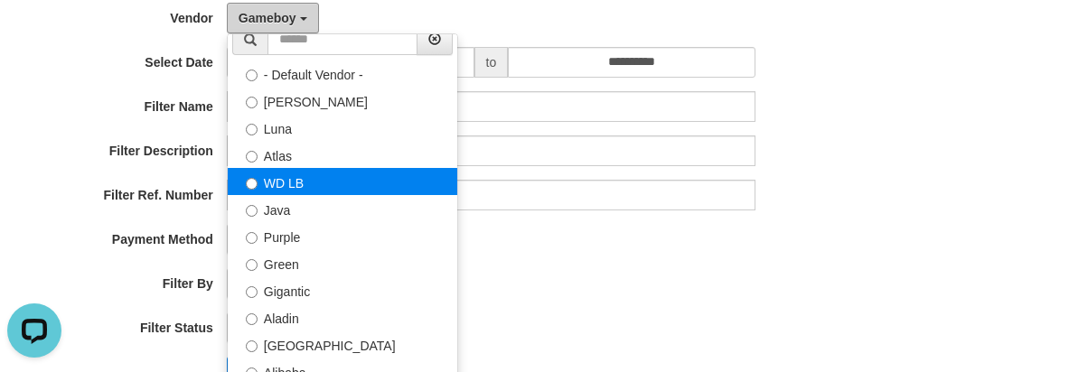
scroll to position [0, 0]
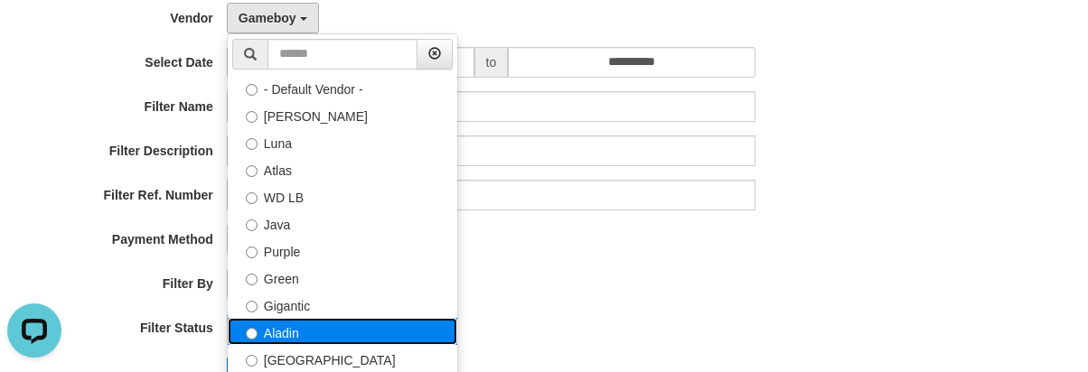
click at [303, 341] on label "Aladin" at bounding box center [343, 331] width 230 height 27
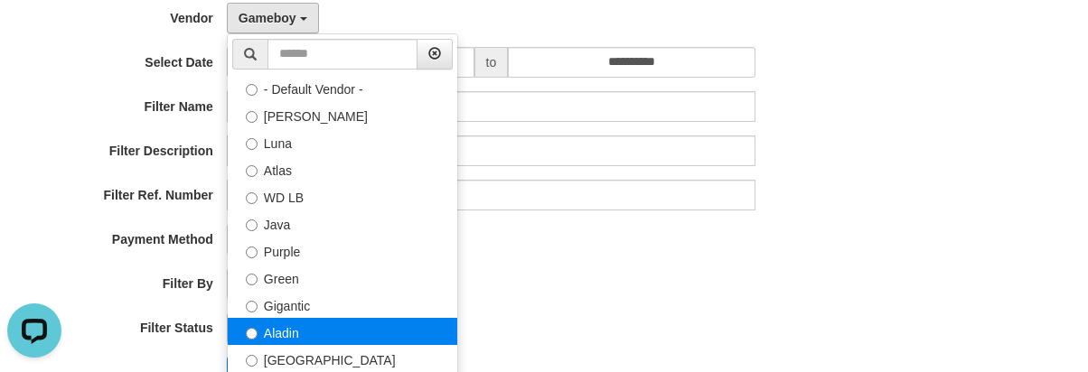
select select "**********"
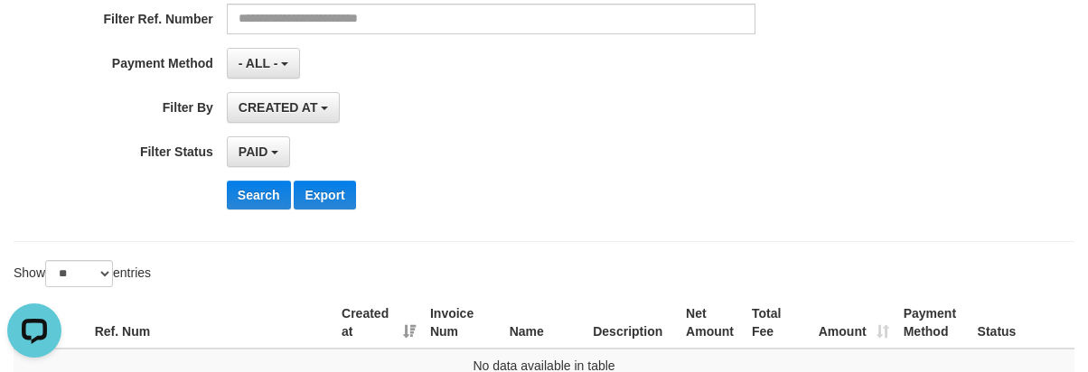
scroll to position [542, 0]
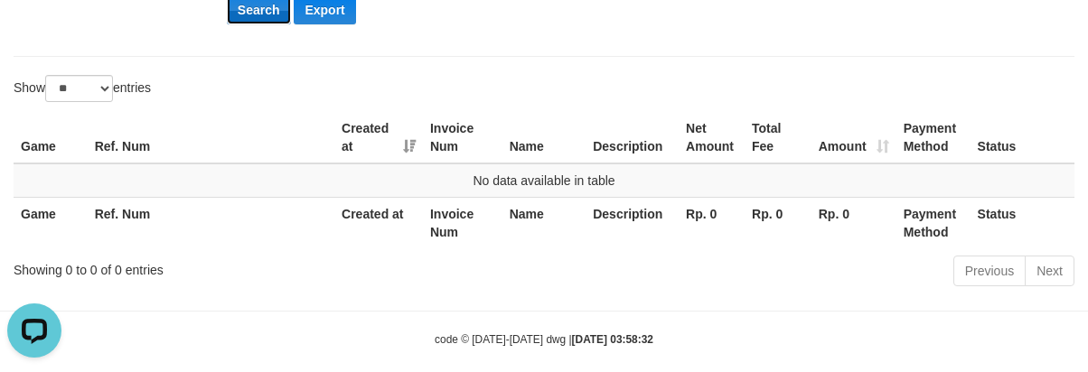
click at [258, 6] on button "Search" at bounding box center [259, 9] width 64 height 29
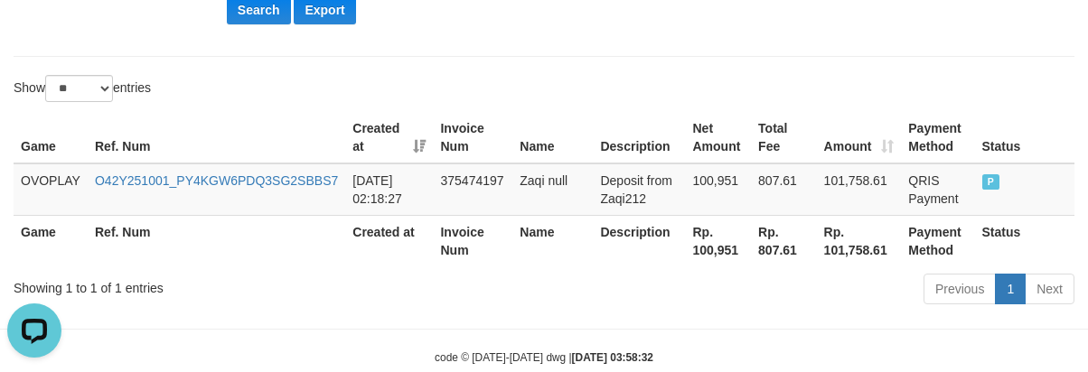
click at [713, 251] on th "Rp. 100,951" at bounding box center [718, 241] width 66 height 52
click at [711, 251] on th "Rp. 100,951" at bounding box center [718, 241] width 66 height 52
copy th "100,951"
drag, startPoint x: 399, startPoint y: 265, endPoint x: 388, endPoint y: 265, distance: 10.8
click at [396, 265] on th "Created at" at bounding box center [389, 241] width 88 height 52
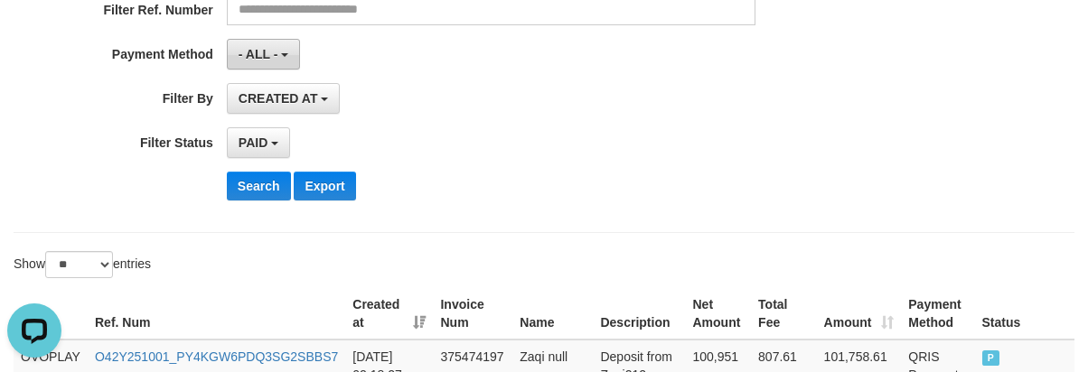
scroll to position [180, 0]
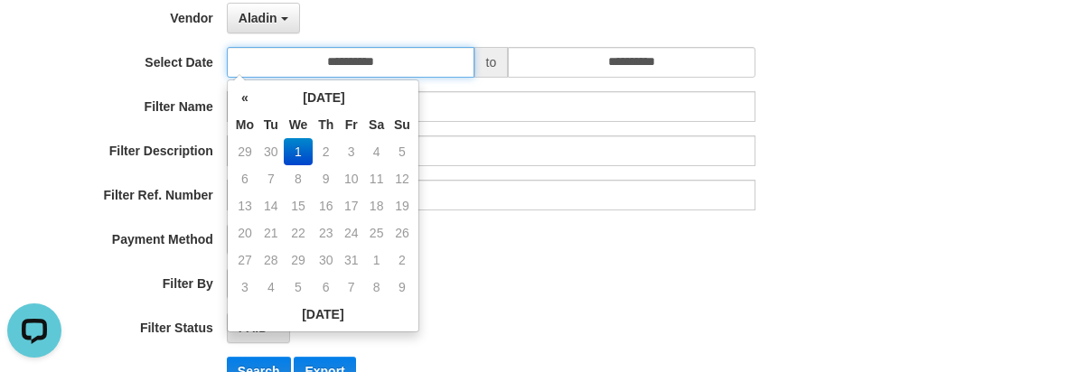
click at [319, 65] on input "**********" at bounding box center [351, 62] width 248 height 31
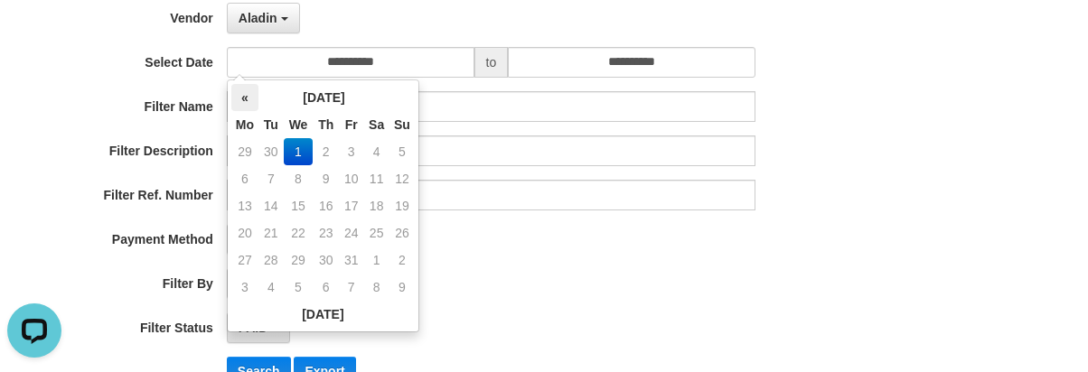
click at [243, 102] on th "«" at bounding box center [244, 97] width 27 height 27
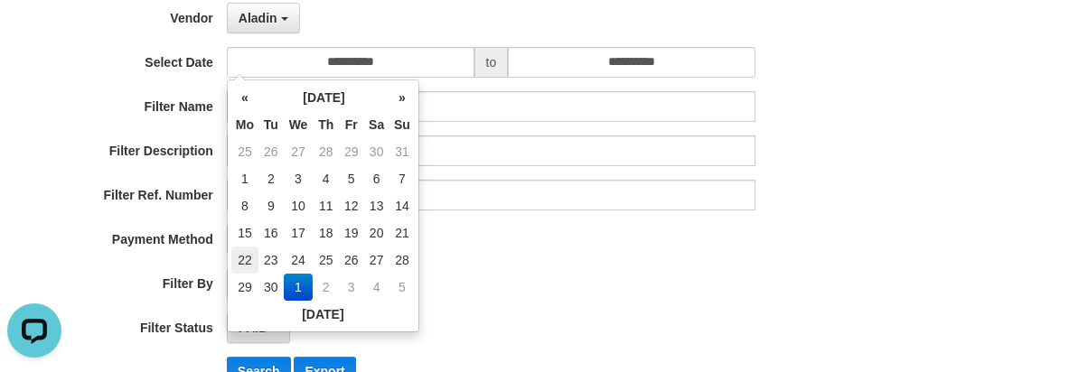
click at [250, 259] on td "22" at bounding box center [244, 260] width 27 height 27
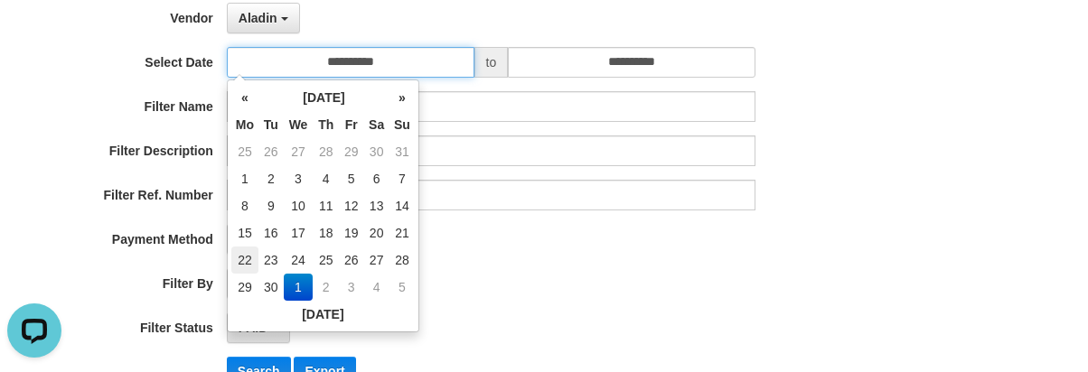
type input "**********"
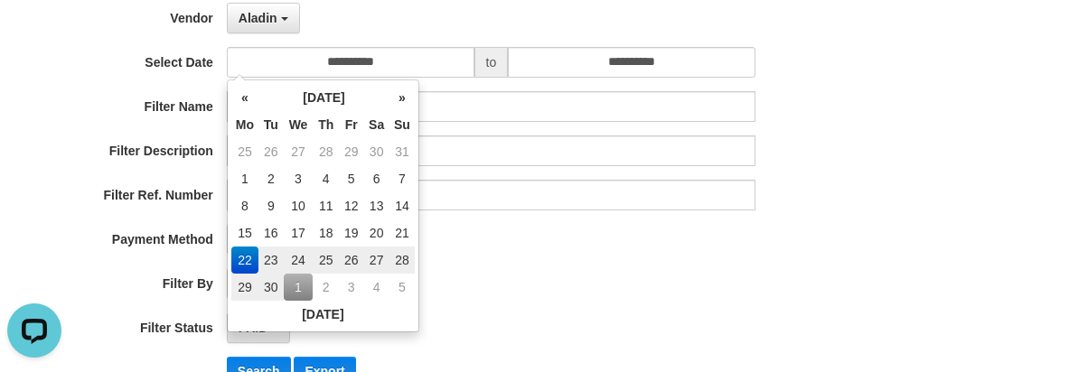
click at [593, 254] on div "- ALL - SELECT ALL - ALL - SELECT PAYMENT METHOD Mandiri BNI OVO CIMB BRI MAYBA…" at bounding box center [491, 239] width 529 height 31
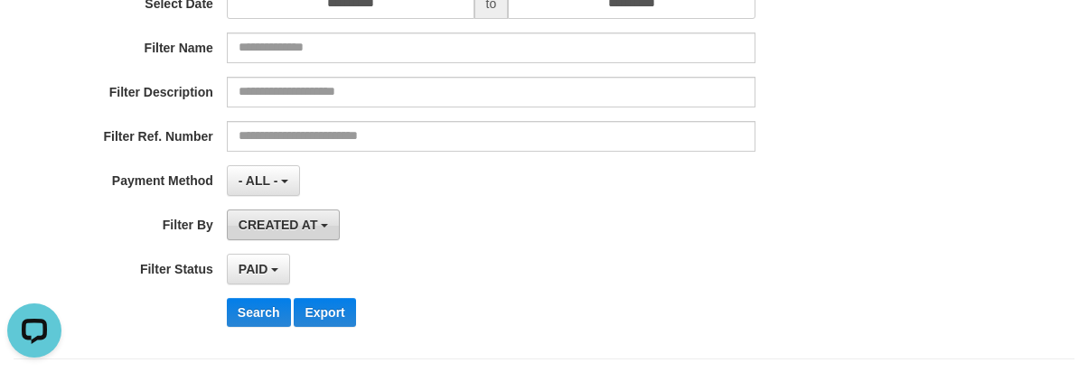
scroll to position [270, 0]
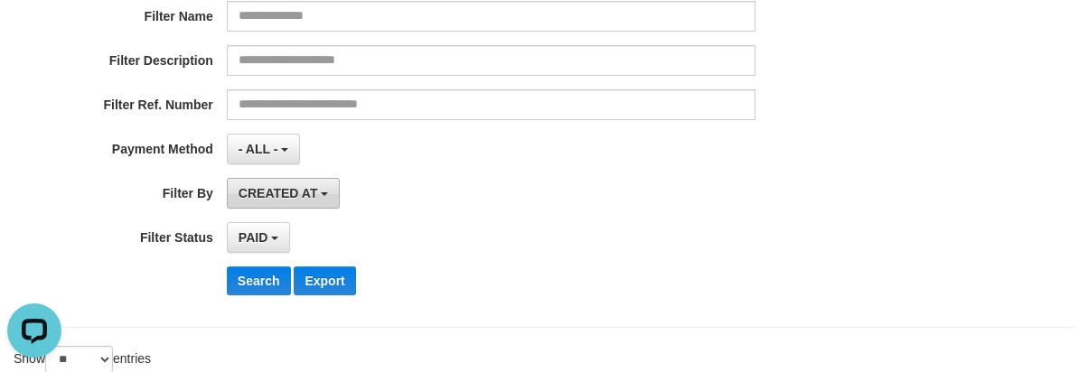
click at [263, 191] on span "CREATED AT" at bounding box center [279, 193] width 80 height 14
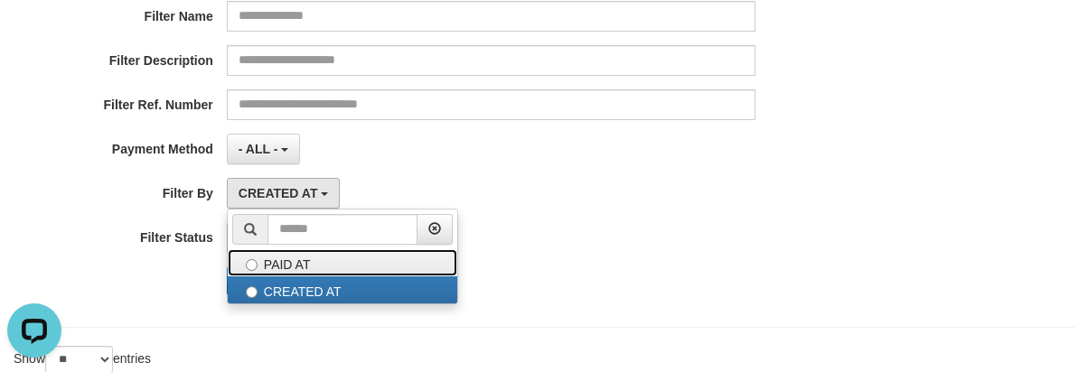
drag, startPoint x: 304, startPoint y: 260, endPoint x: 281, endPoint y: 273, distance: 25.9
click at [304, 259] on label "PAID AT" at bounding box center [343, 263] width 230 height 27
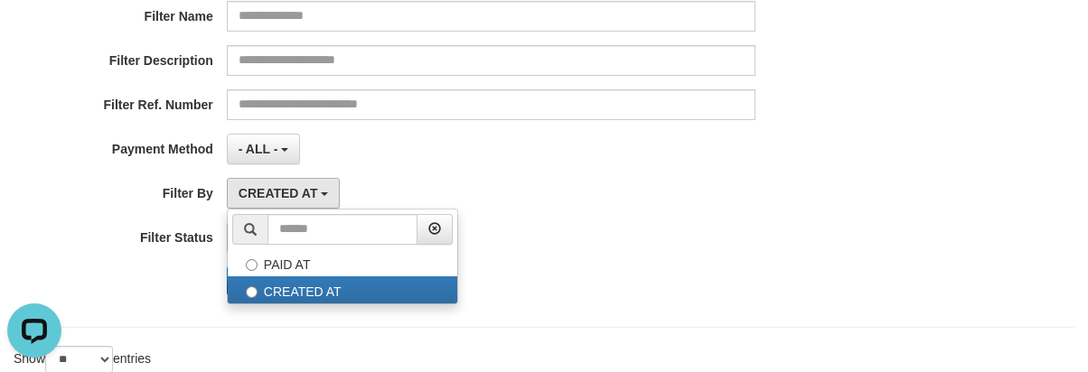
select select "*"
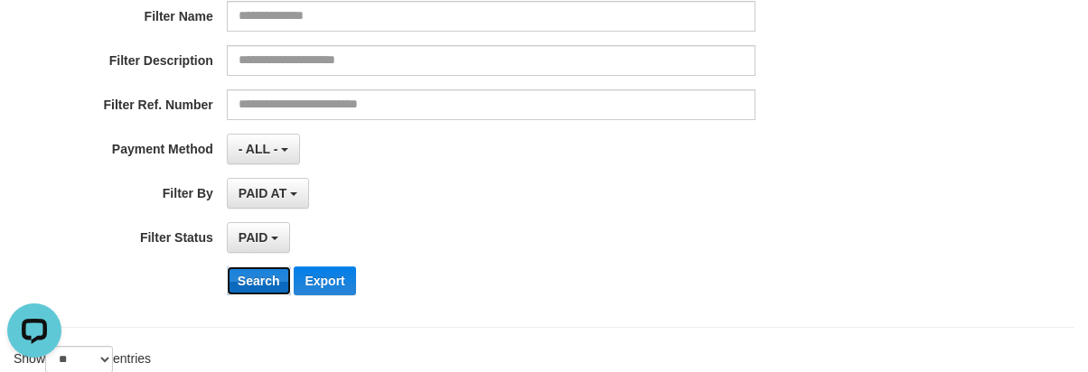
click at [255, 279] on button "Search" at bounding box center [259, 281] width 64 height 29
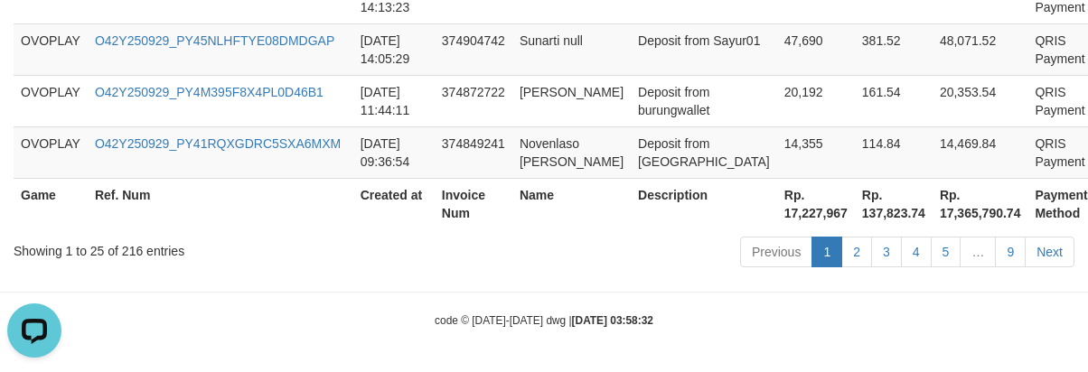
scroll to position [1817, 0]
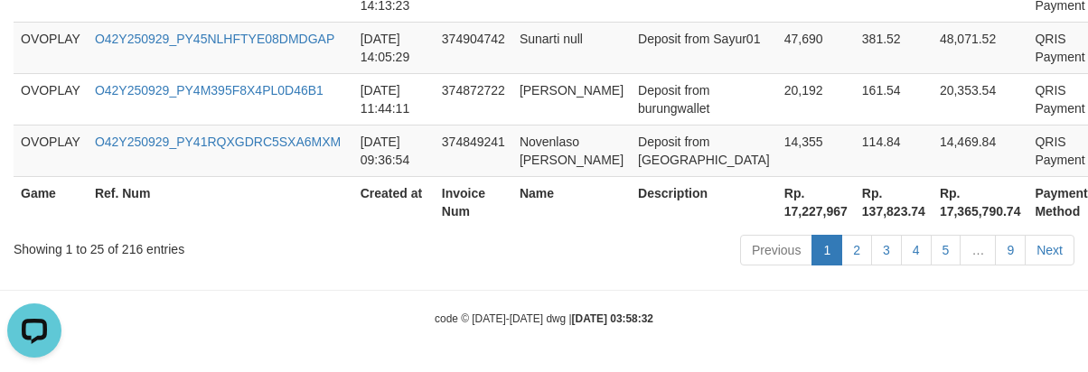
click at [777, 214] on th "Rp. 17,227,967" at bounding box center [816, 202] width 78 height 52
copy th "17,227,967"
click at [417, 309] on div "code © [DATE]-[DATE] dwg | [DATE] 03:58:32" at bounding box center [544, 318] width 1088 height 18
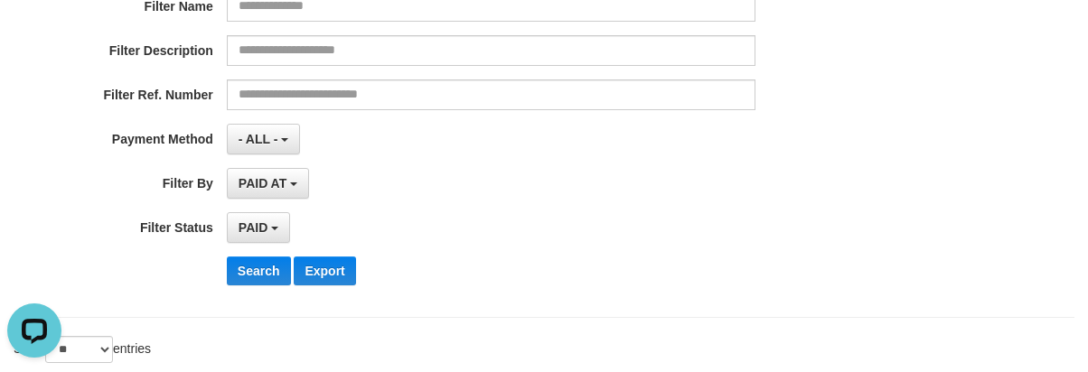
scroll to position [99, 0]
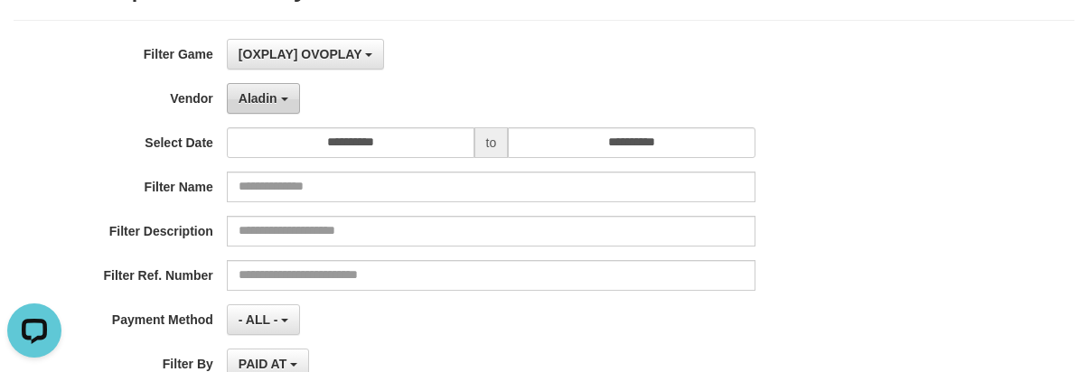
click at [265, 110] on button "Aladin" at bounding box center [263, 98] width 73 height 31
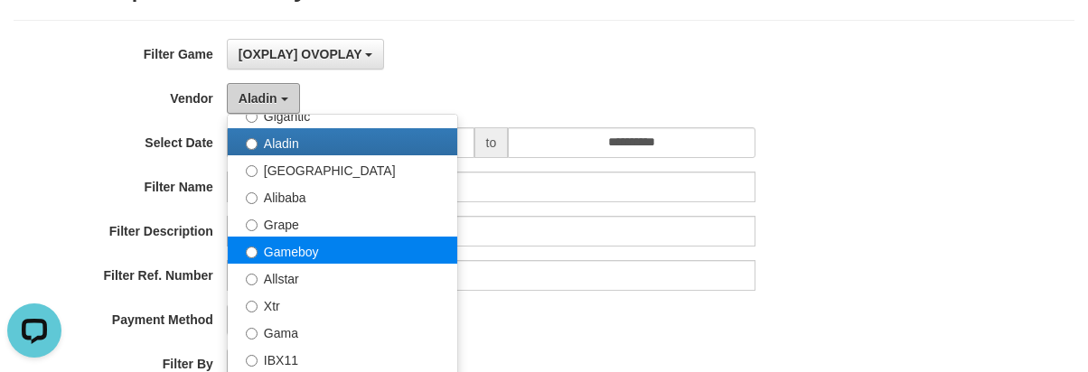
scroll to position [271, 0]
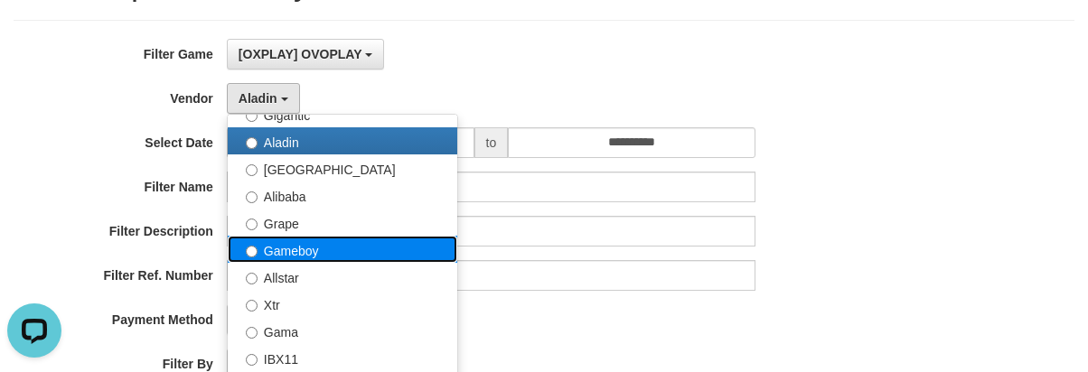
click at [301, 252] on label "Gameboy" at bounding box center [343, 249] width 230 height 27
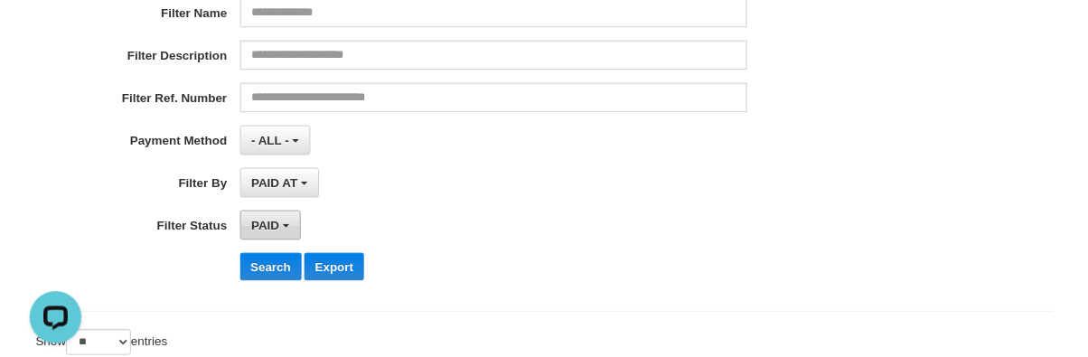
scroll to position [371, 0]
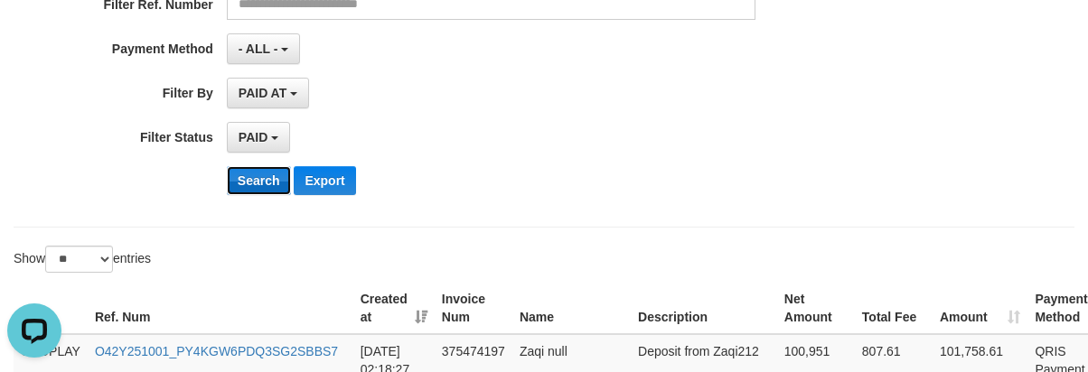
click at [250, 181] on button "Search" at bounding box center [259, 180] width 64 height 29
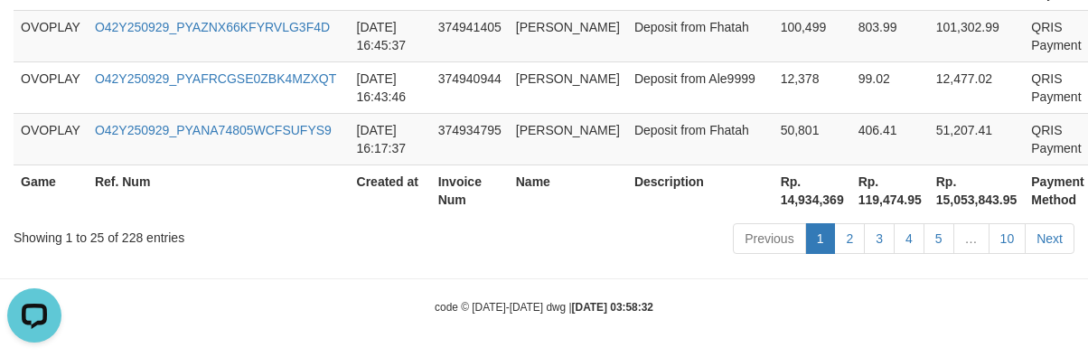
scroll to position [1833, 0]
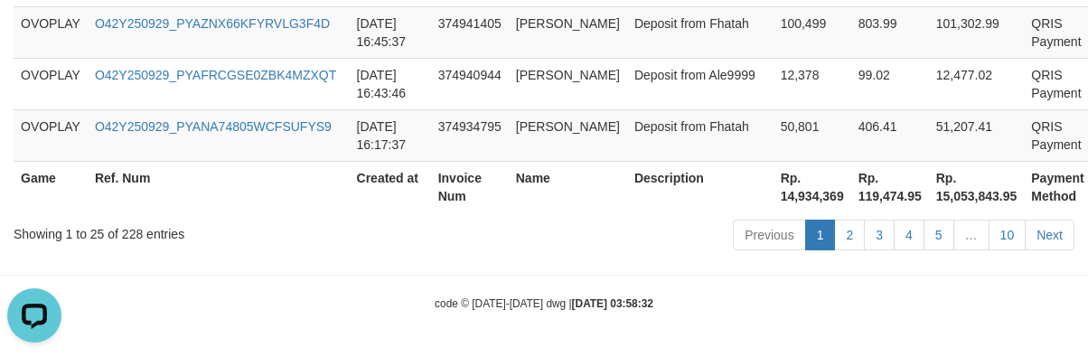
click at [774, 193] on th "Rp. 14,934,369" at bounding box center [813, 187] width 78 height 52
copy th "14,934,369"
drag, startPoint x: 391, startPoint y: 266, endPoint x: 263, endPoint y: 268, distance: 128.4
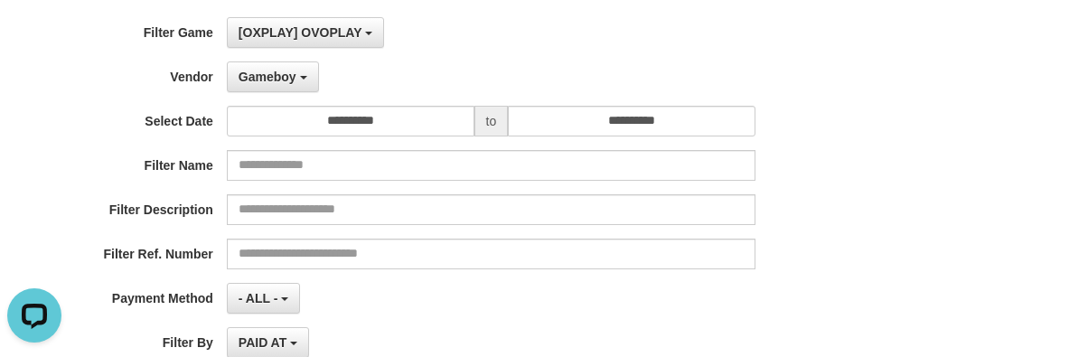
scroll to position [24, 0]
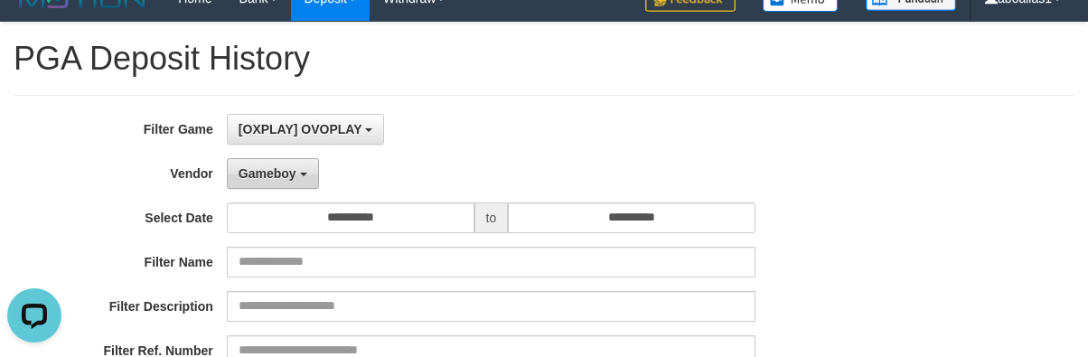
click at [265, 176] on span "Gameboy" at bounding box center [268, 173] width 58 height 14
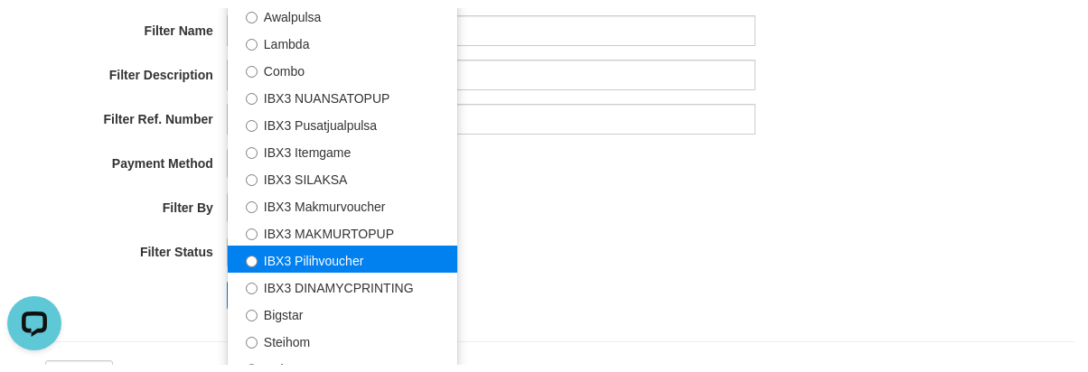
scroll to position [296, 0]
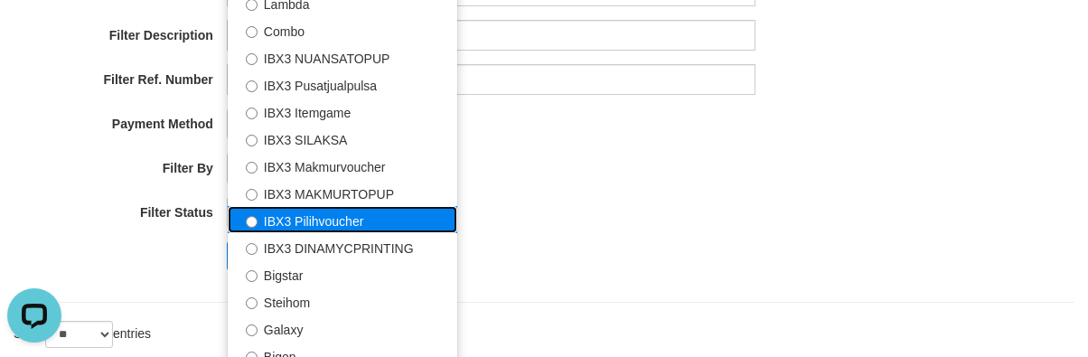
click at [330, 218] on label "IBX3 Pilihvoucher" at bounding box center [343, 219] width 230 height 27
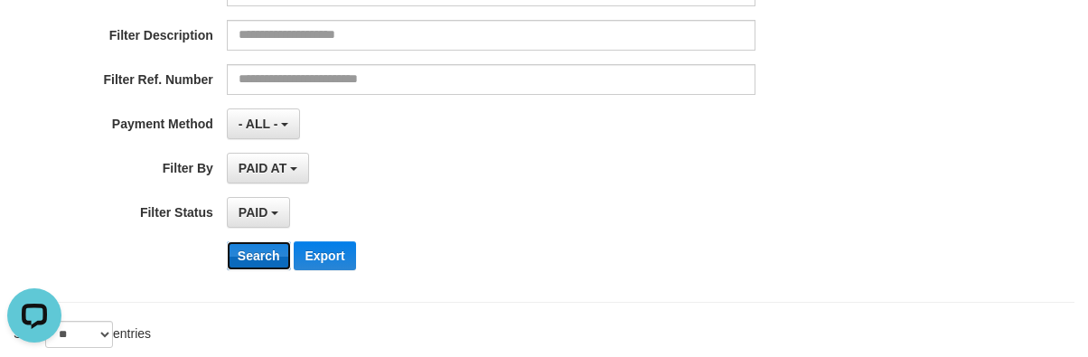
click at [271, 255] on button "Search" at bounding box center [259, 255] width 64 height 29
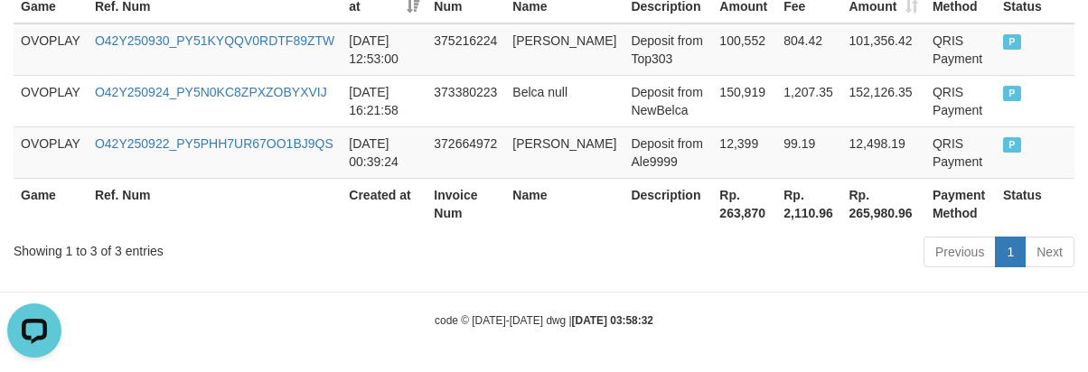
scroll to position [683, 0]
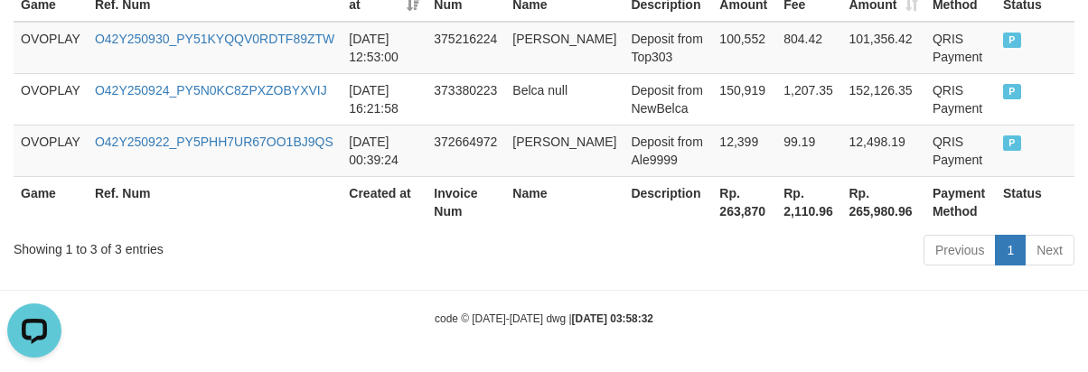
click at [666, 215] on th "Description" at bounding box center [668, 202] width 89 height 52
click at [712, 213] on th "Rp. 263,870" at bounding box center [744, 202] width 64 height 52
copy th "263,870"
click at [230, 290] on hr at bounding box center [544, 290] width 1088 height 1
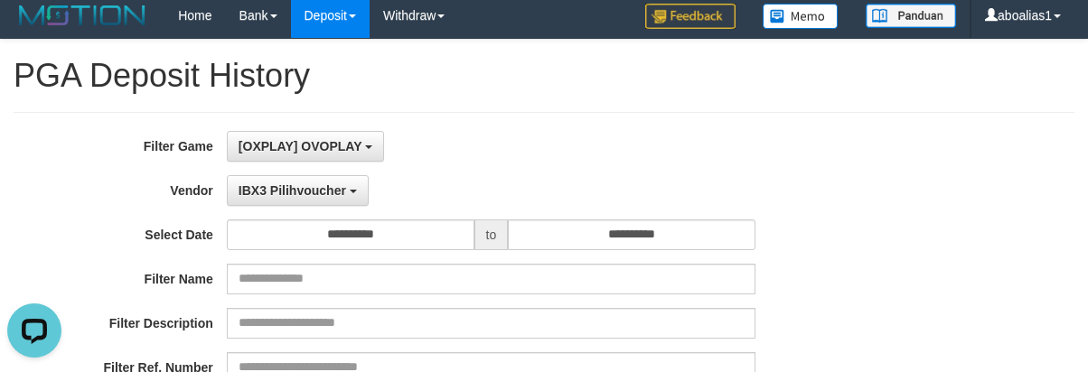
scroll to position [0, 0]
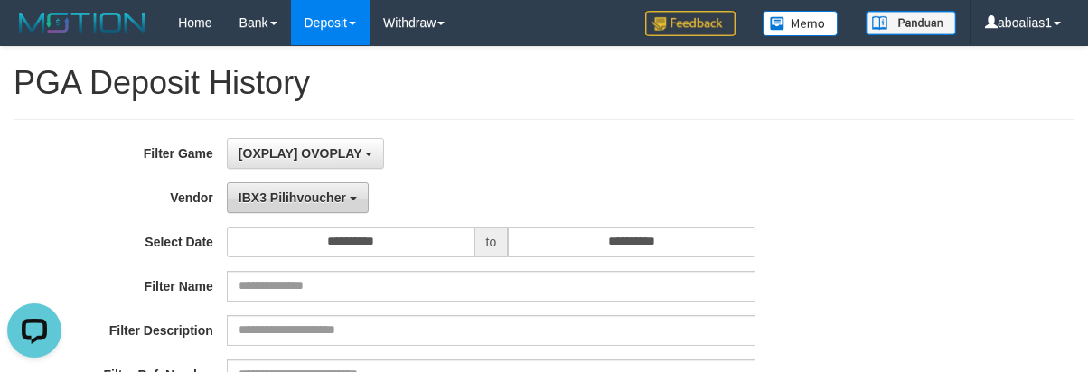
click at [262, 191] on span "IBX3 Pilihvoucher" at bounding box center [293, 198] width 108 height 14
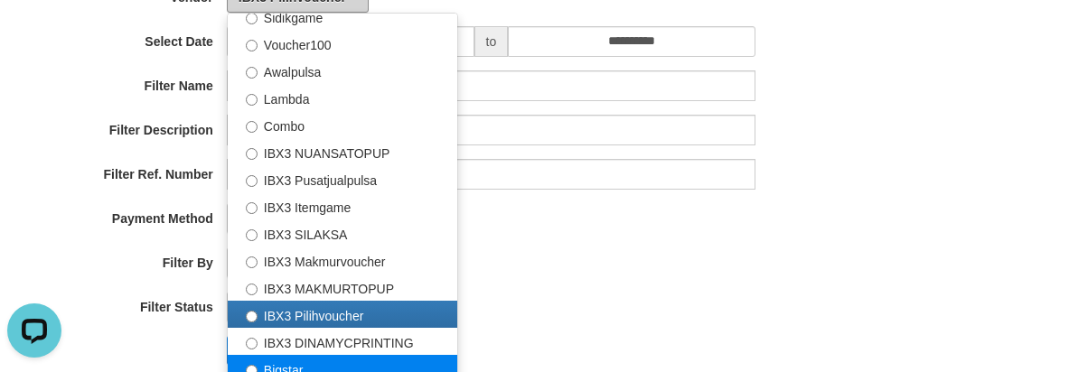
scroll to position [362, 0]
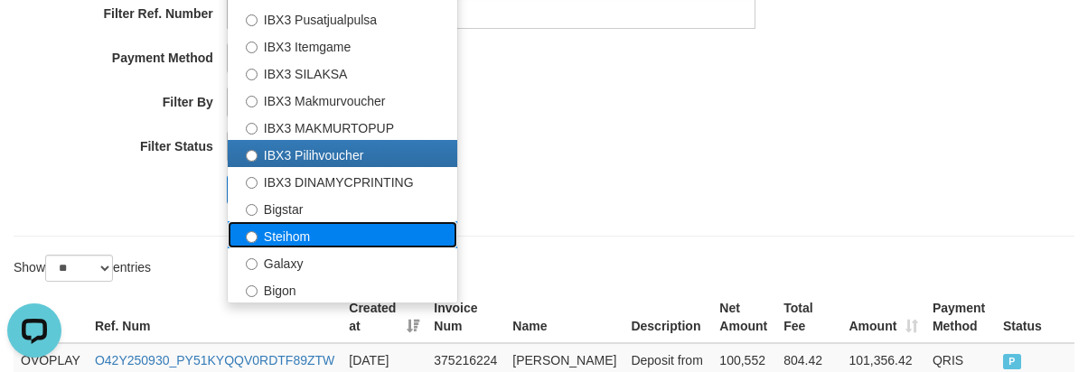
click at [287, 229] on label "Steihom" at bounding box center [343, 234] width 230 height 27
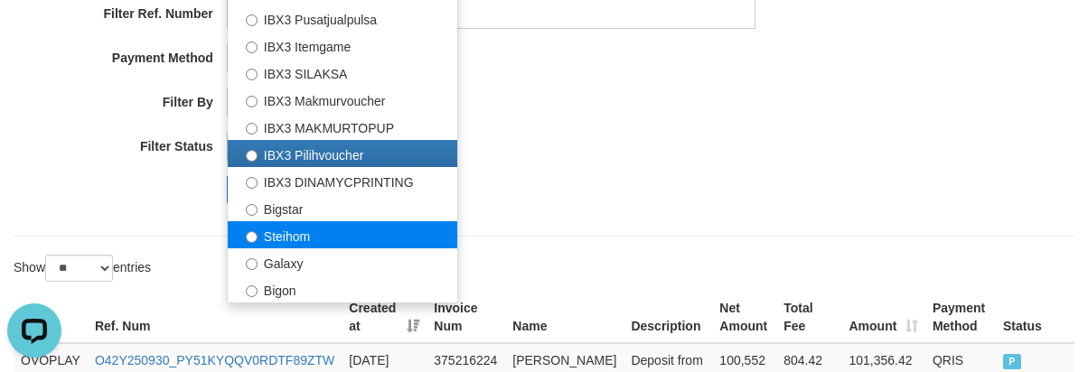
select select "**********"
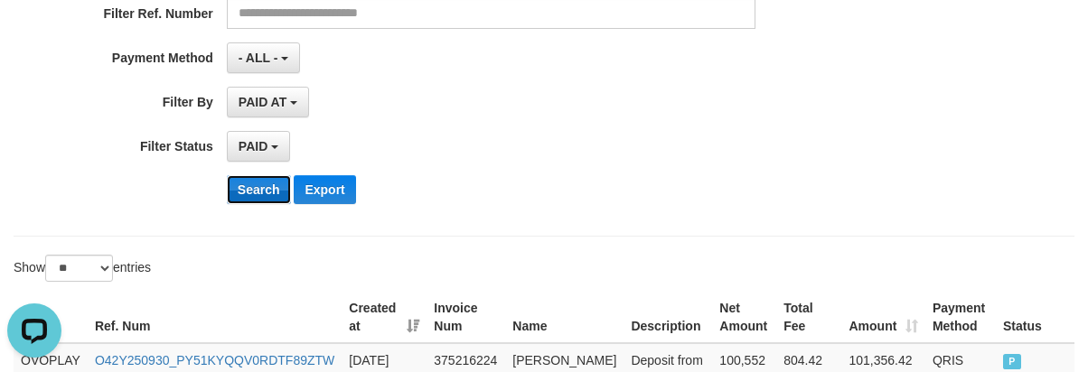
click at [259, 189] on button "Search" at bounding box center [259, 189] width 64 height 29
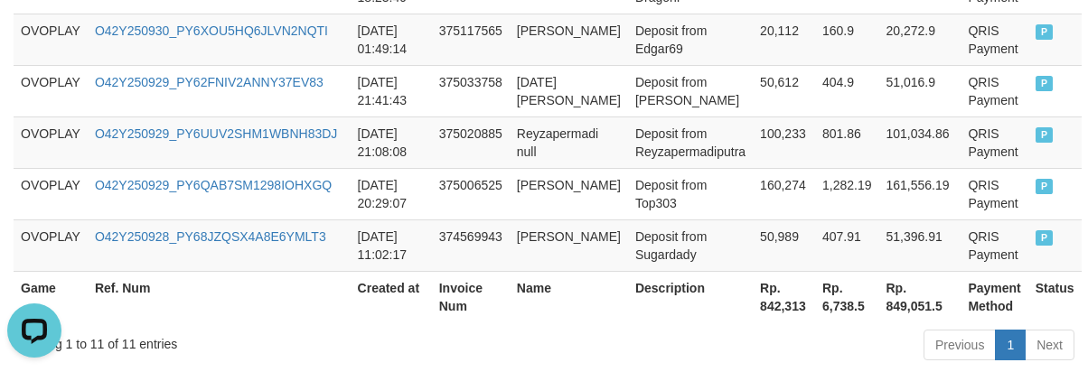
scroll to position [1096, 0]
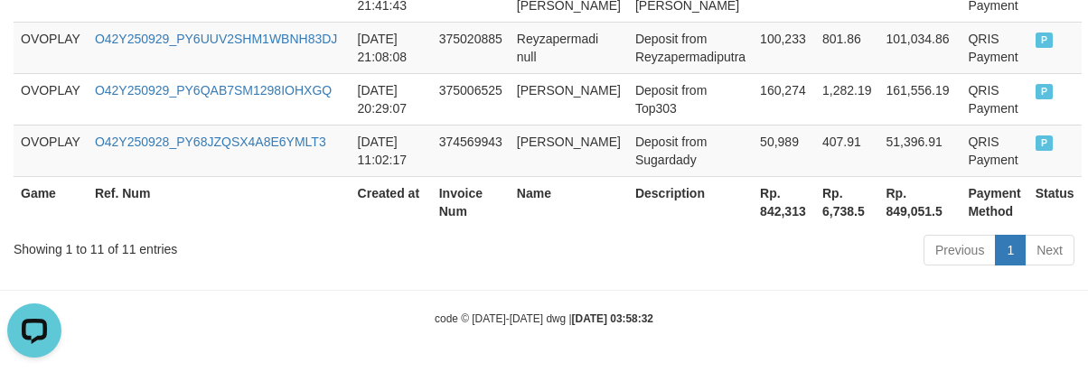
click at [753, 219] on th "Rp. 842,313" at bounding box center [784, 202] width 62 height 52
click at [755, 209] on th "Rp. 842,313" at bounding box center [784, 202] width 62 height 52
copy th "842,313"
